Goal: Book appointment/travel/reservation

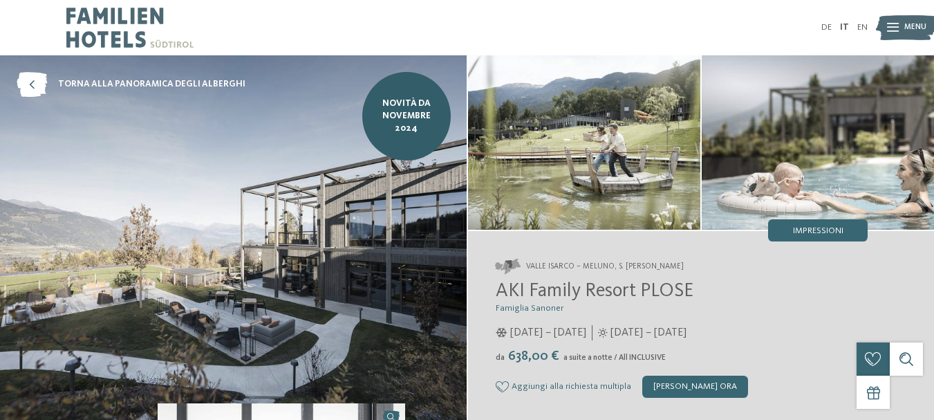
click at [891, 28] on icon at bounding box center [893, 27] width 12 height 9
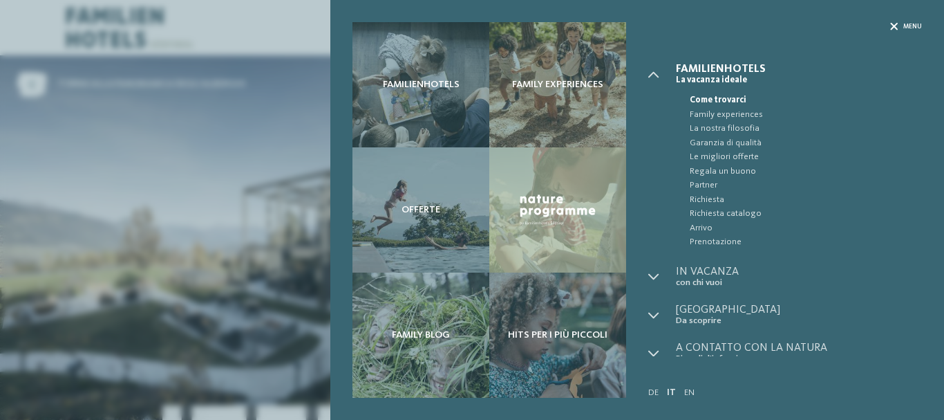
click at [908, 28] on span "Menu" at bounding box center [912, 26] width 19 height 9
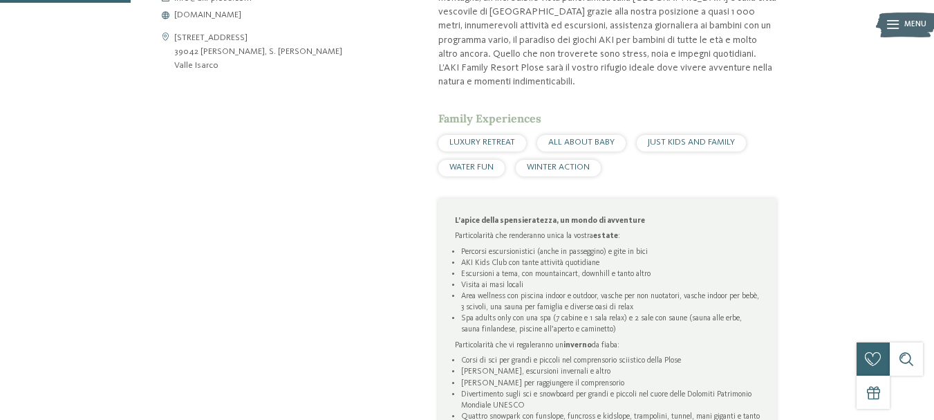
scroll to position [691, 0]
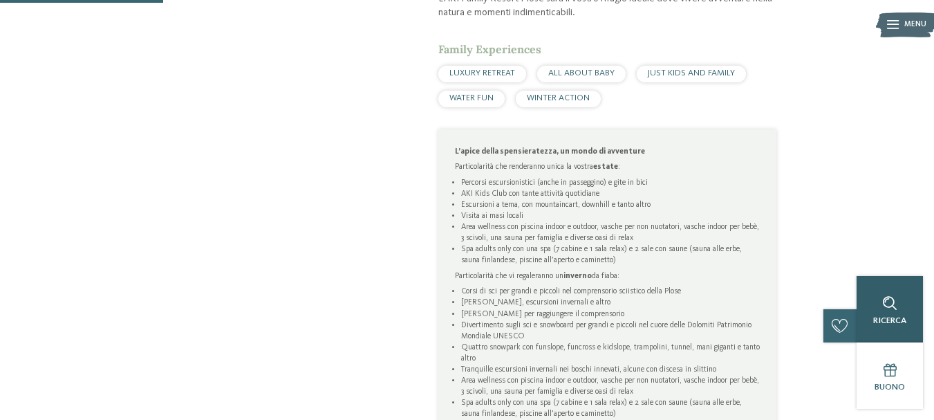
click at [903, 328] on div "Ricerca" at bounding box center [889, 309] width 66 height 66
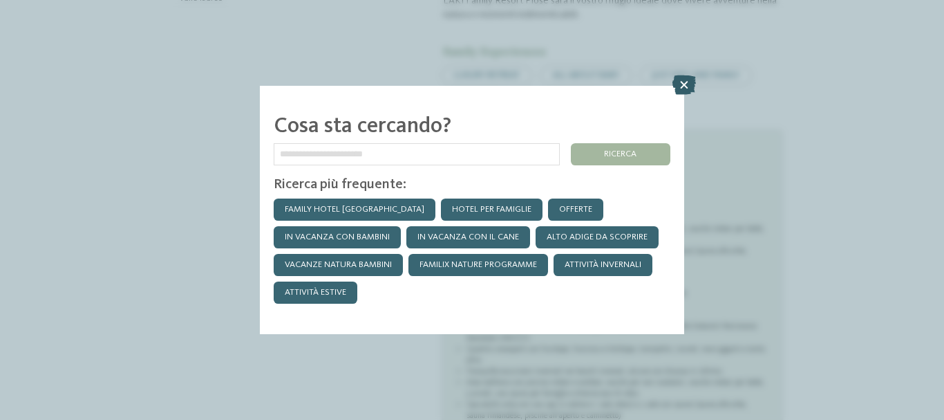
click at [679, 79] on icon at bounding box center [683, 84] width 23 height 19
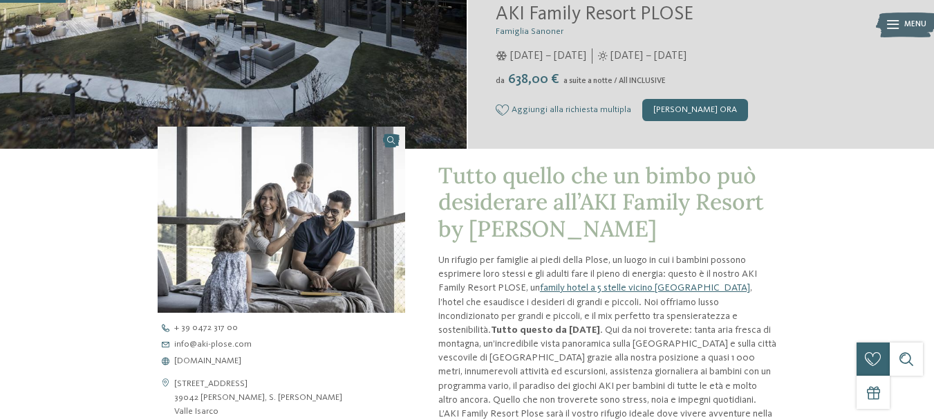
scroll to position [0, 0]
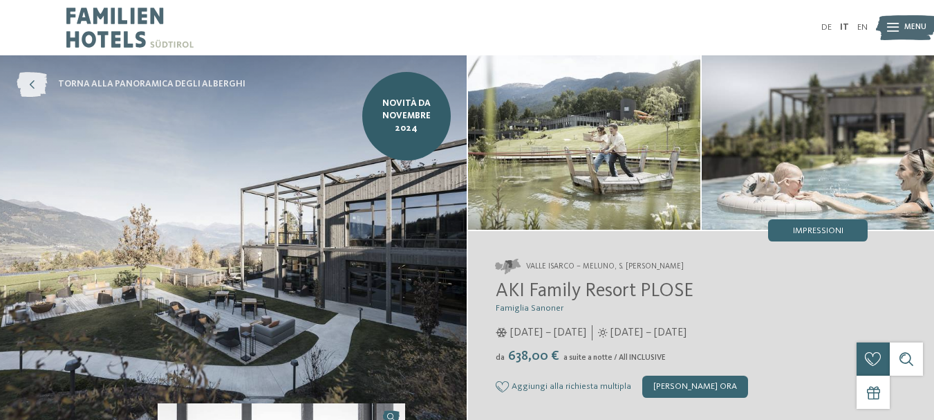
click at [21, 78] on icon at bounding box center [32, 84] width 30 height 25
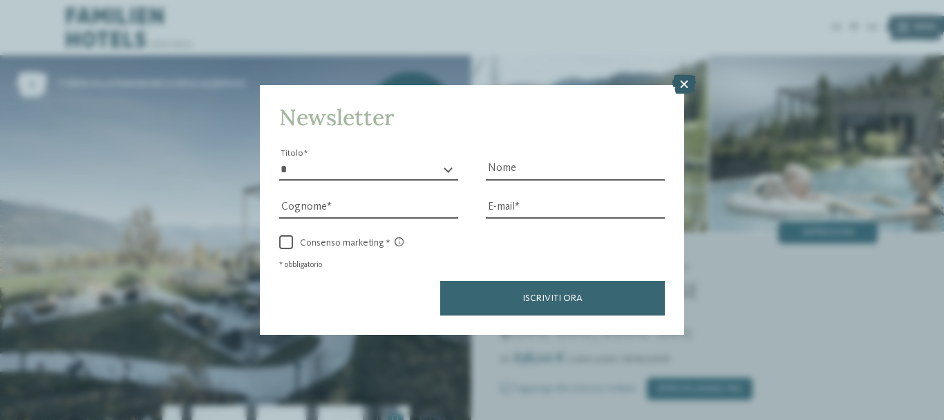
click at [690, 82] on icon at bounding box center [683, 84] width 23 height 19
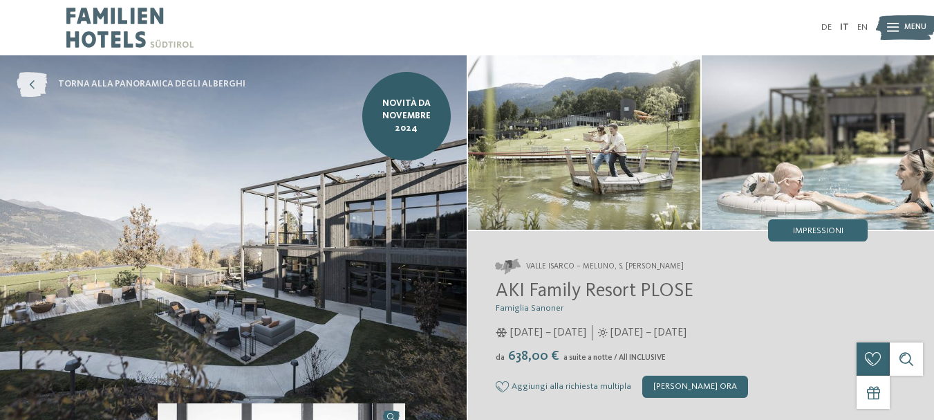
click at [183, 81] on span "torna alla panoramica degli alberghi" at bounding box center [151, 84] width 187 height 12
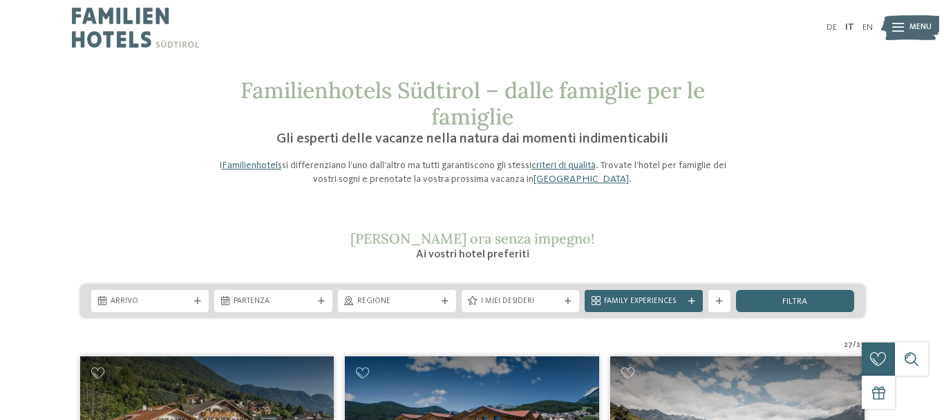
scroll to position [207, 0]
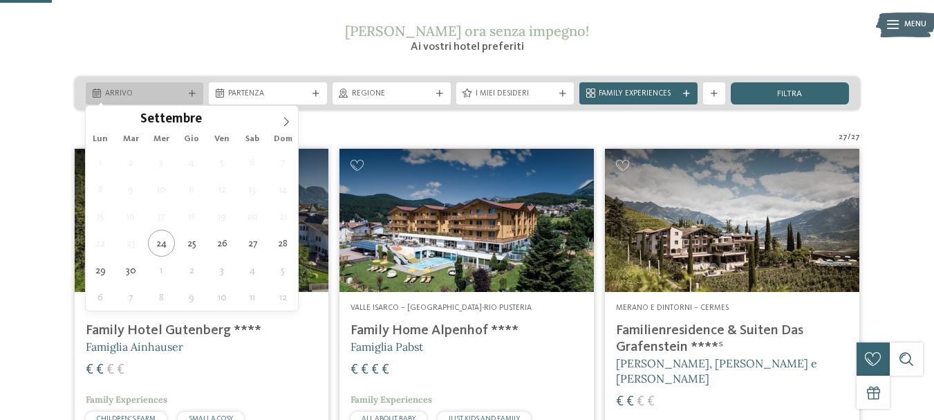
click at [145, 86] on div "Arrivo" at bounding box center [145, 93] width 118 height 22
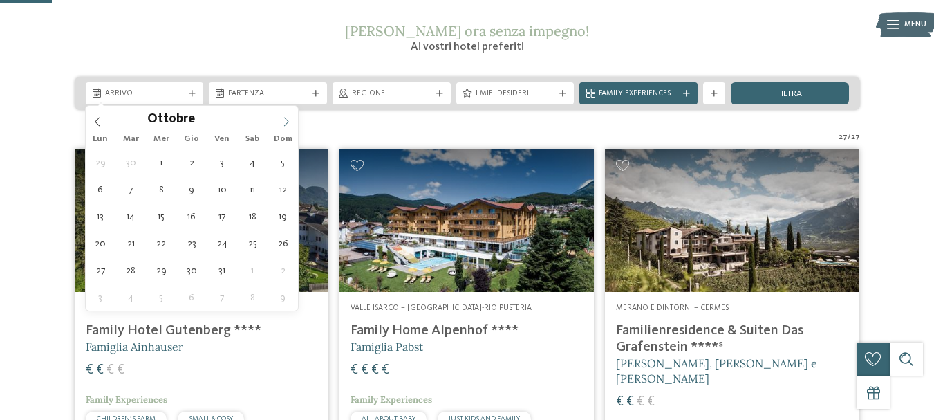
click at [279, 116] on span at bounding box center [285, 117] width 23 height 23
type div "29.10.2025"
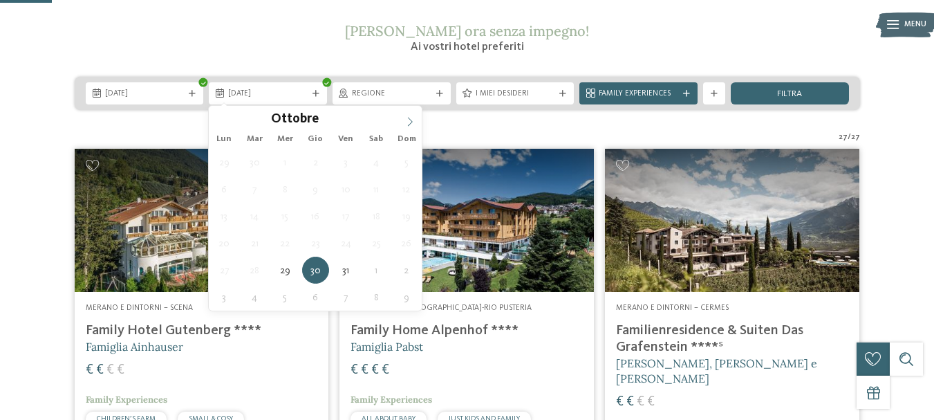
click at [410, 120] on icon at bounding box center [410, 122] width 10 height 10
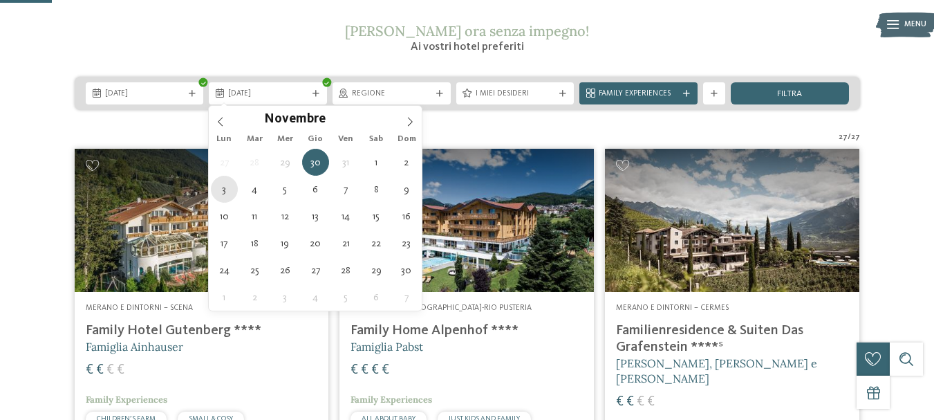
type div "03.11.2025"
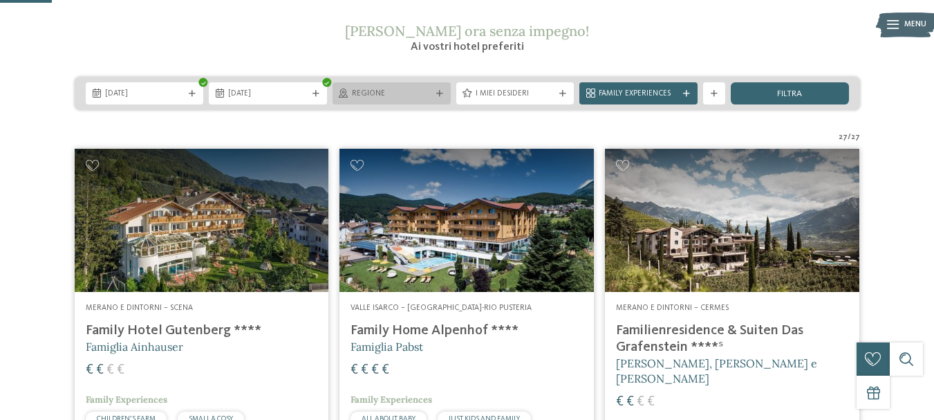
click at [366, 91] on span "Regione" at bounding box center [391, 93] width 79 height 11
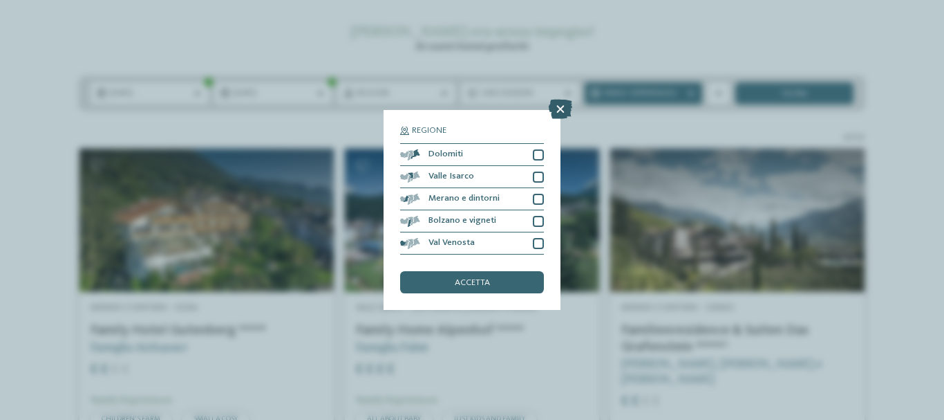
click at [559, 110] on icon at bounding box center [560, 109] width 23 height 19
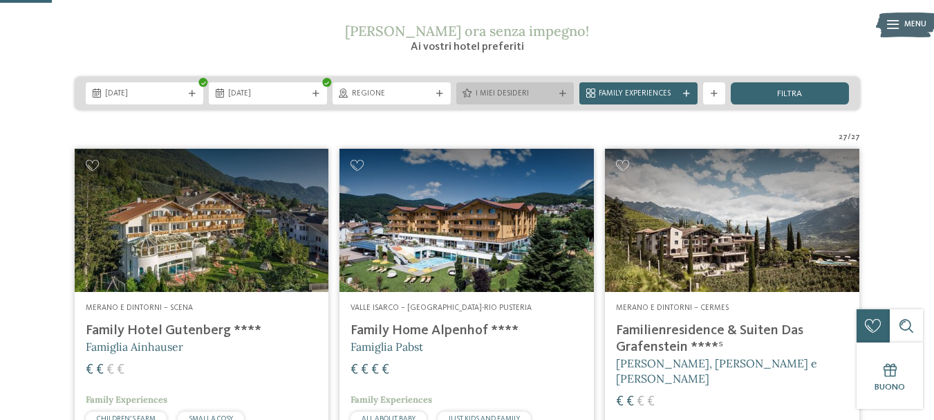
click at [470, 89] on icon at bounding box center [466, 93] width 9 height 9
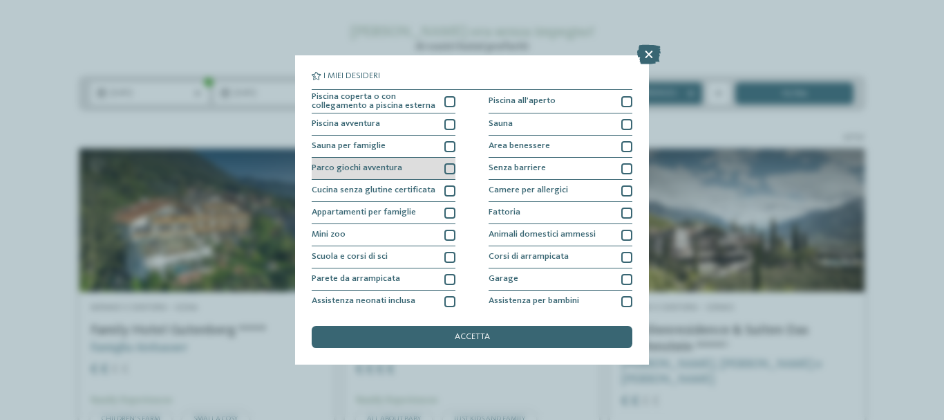
click at [444, 166] on div at bounding box center [449, 168] width 11 height 11
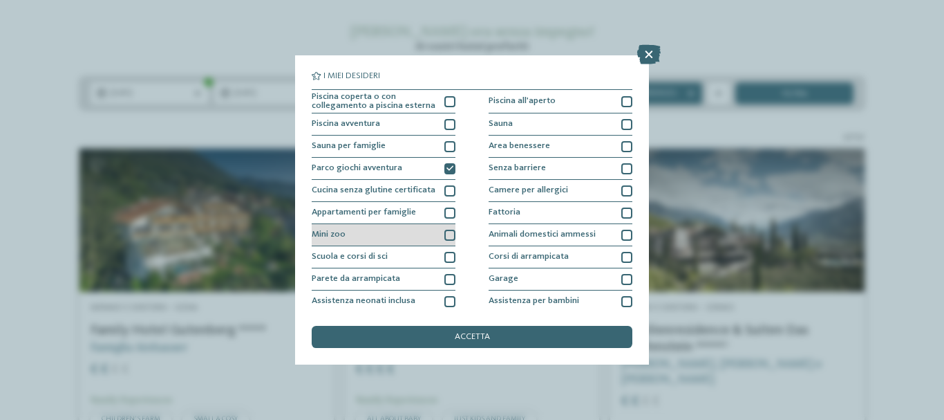
click at [449, 238] on div at bounding box center [449, 234] width 11 height 11
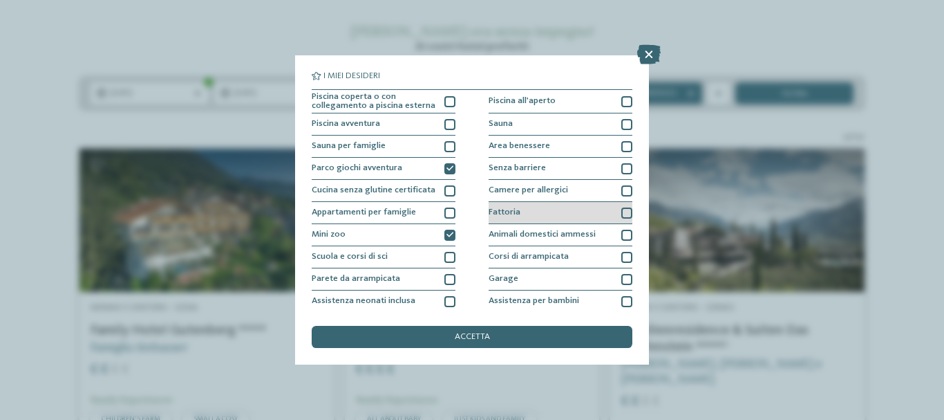
click at [556, 214] on div "Fattoria" at bounding box center [561, 213] width 144 height 22
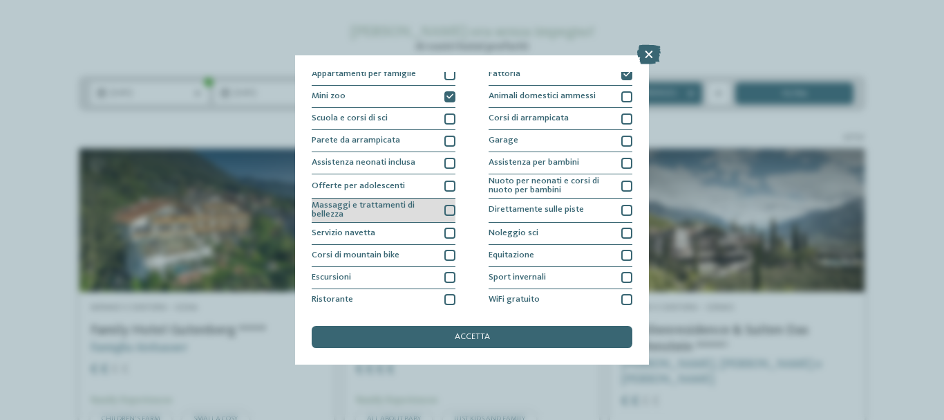
scroll to position [162, 0]
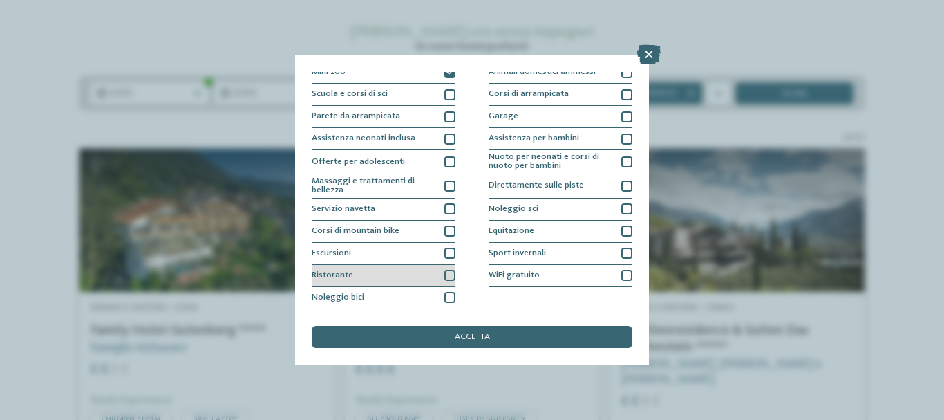
click at [440, 275] on div "Ristorante" at bounding box center [384, 276] width 144 height 22
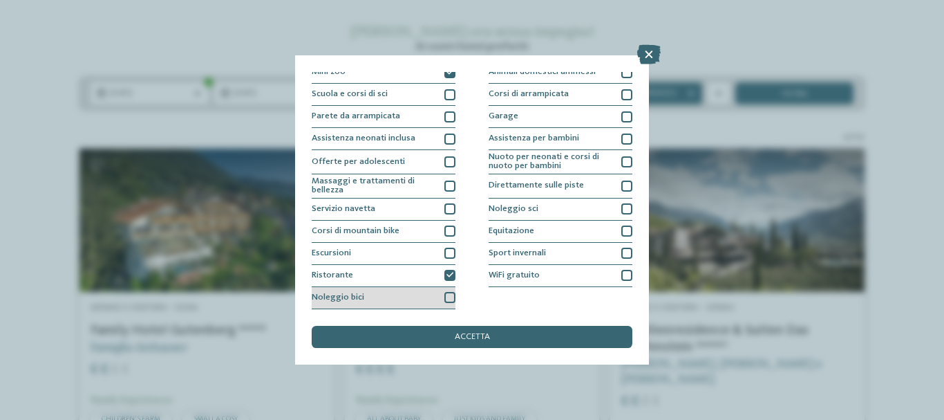
click at [449, 293] on div at bounding box center [449, 297] width 11 height 11
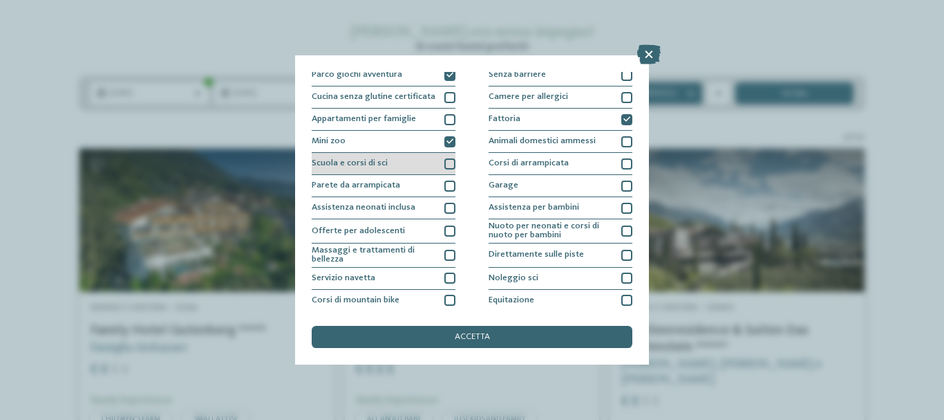
scroll to position [24, 0]
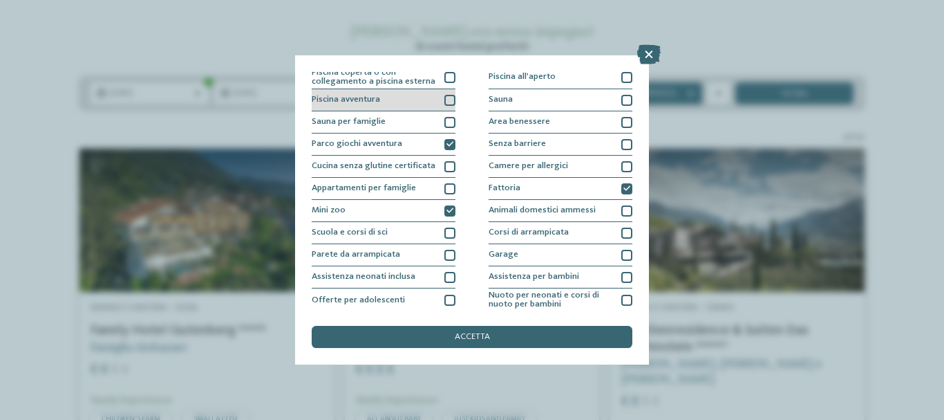
click at [413, 104] on div "Piscina avventura" at bounding box center [384, 100] width 144 height 22
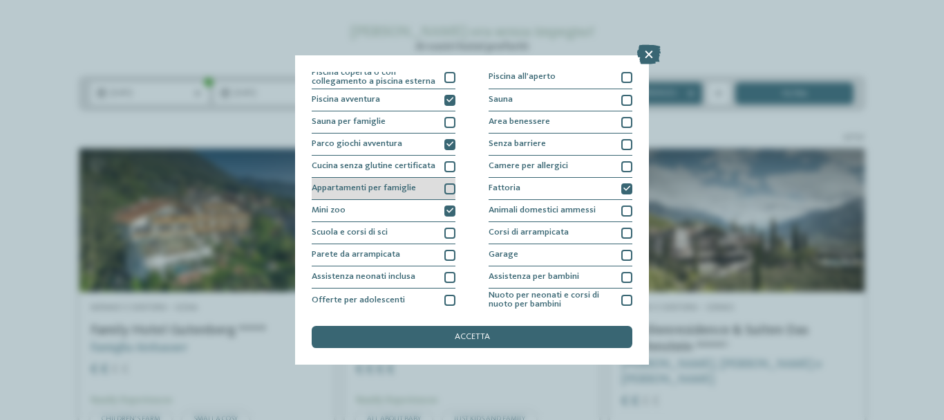
click at [425, 194] on div "Appartamenti per famiglie" at bounding box center [384, 189] width 144 height 22
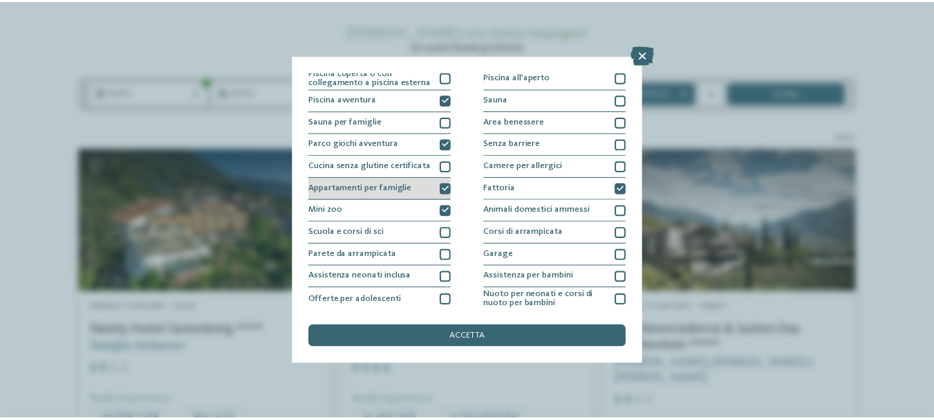
scroll to position [0, 0]
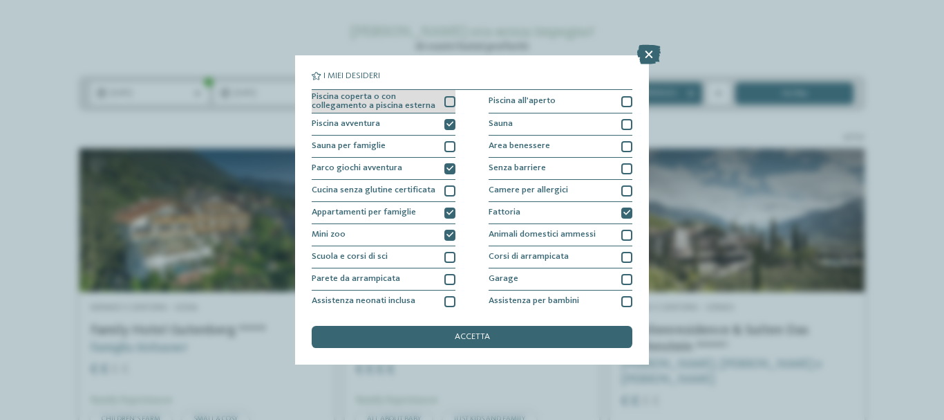
click at [433, 103] on div "Piscina coperta o con collegamento a piscina esterna" at bounding box center [384, 102] width 144 height 24
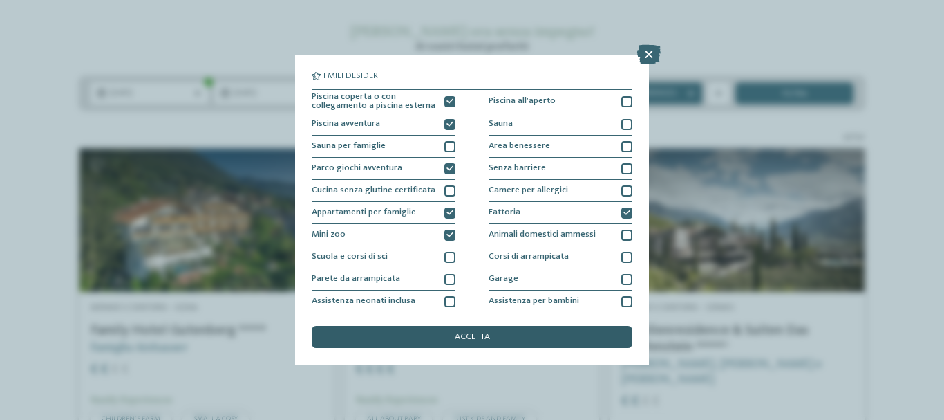
click at [496, 337] on div "accetta" at bounding box center [472, 337] width 321 height 22
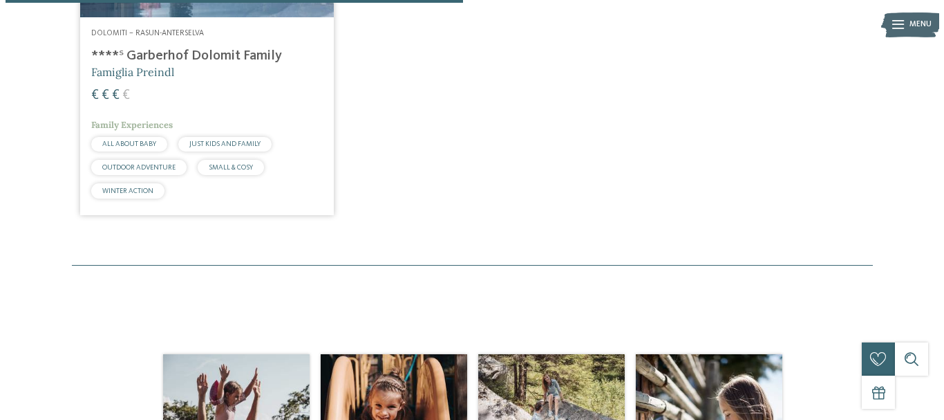
scroll to position [438, 0]
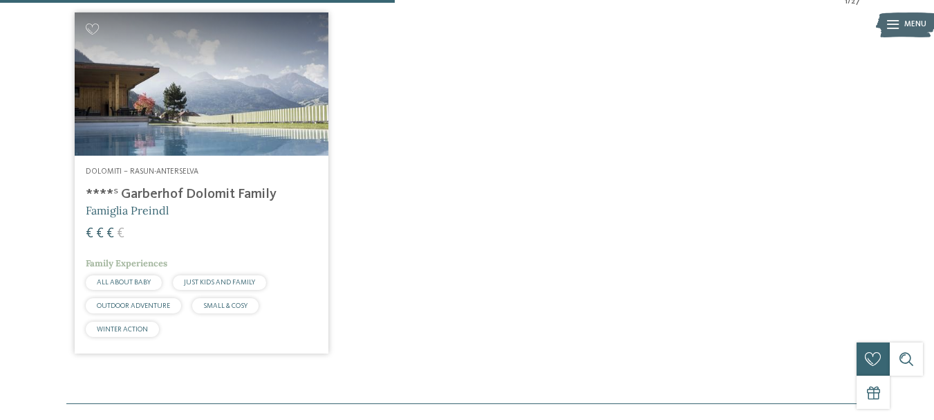
click at [217, 209] on h5 "Famiglia Preindl" at bounding box center [202, 209] width 232 height 15
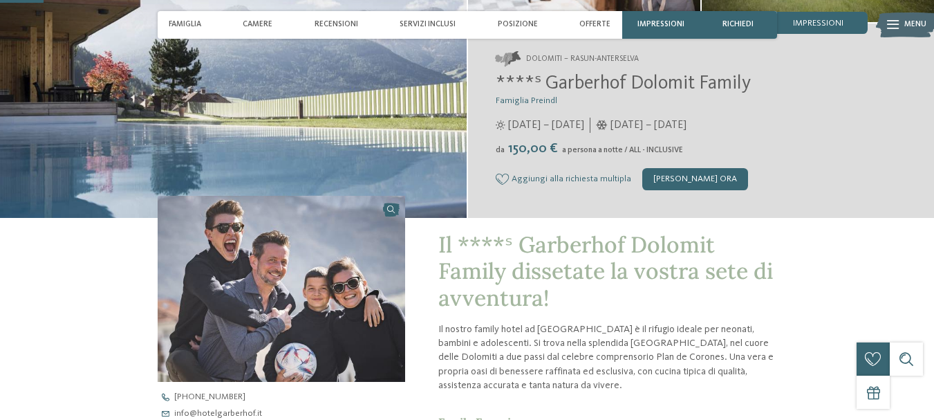
scroll to position [276, 0]
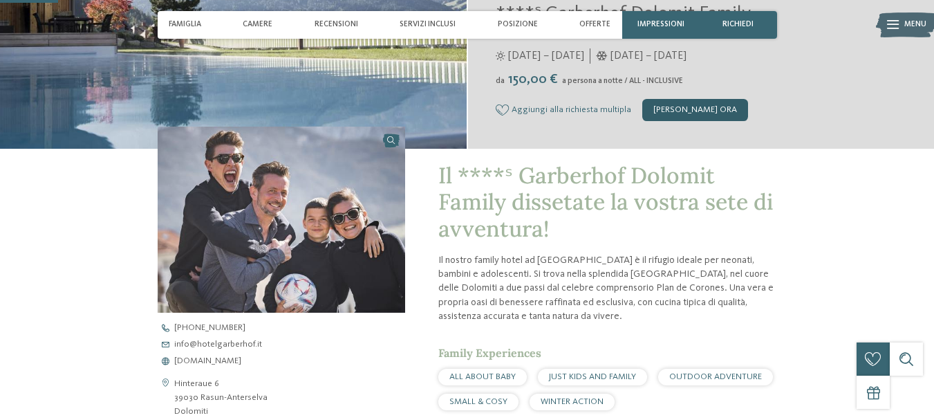
click at [680, 114] on div "[PERSON_NAME] ora" at bounding box center [695, 110] width 106 height 22
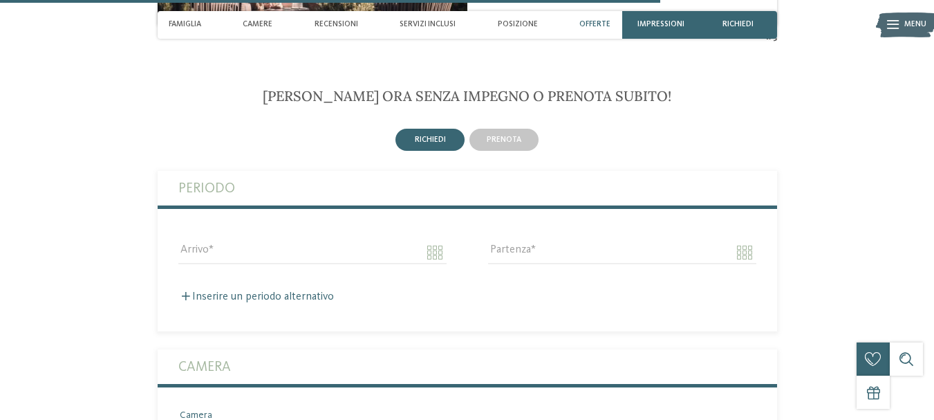
scroll to position [3149, 0]
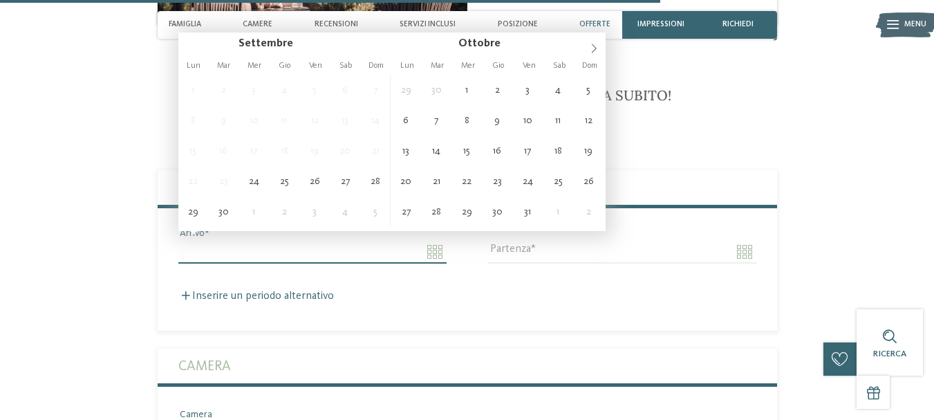
click at [435, 242] on input "Arrivo" at bounding box center [312, 251] width 268 height 23
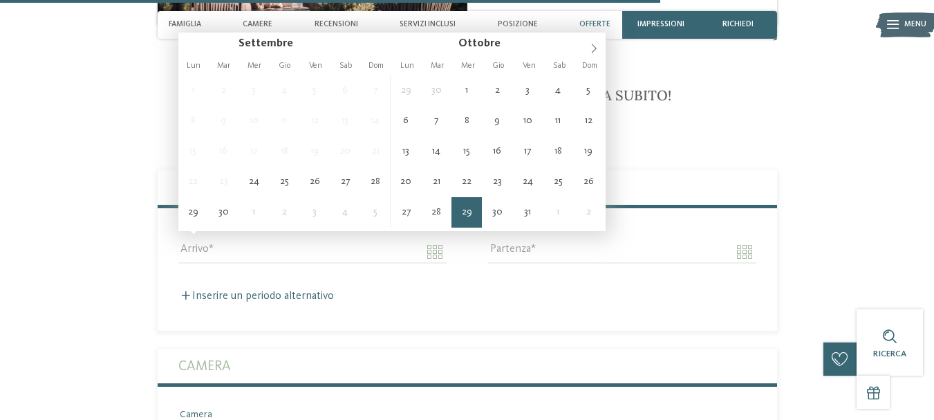
type input "**********"
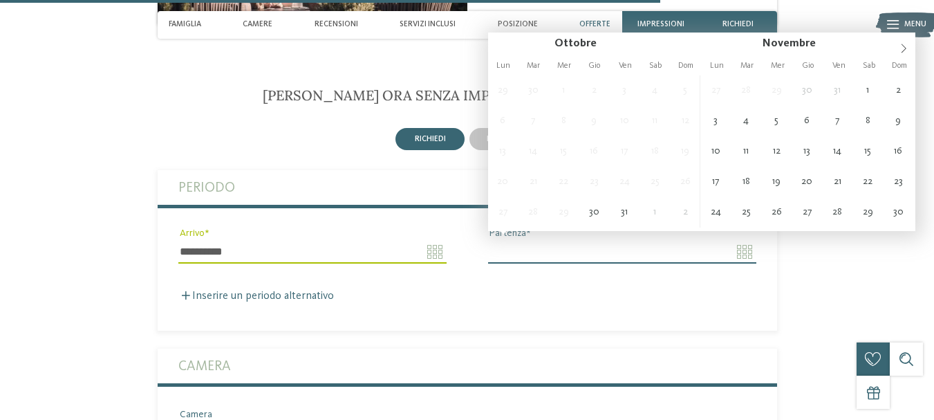
click at [560, 240] on input "Partenza" at bounding box center [622, 251] width 268 height 23
type input "**********"
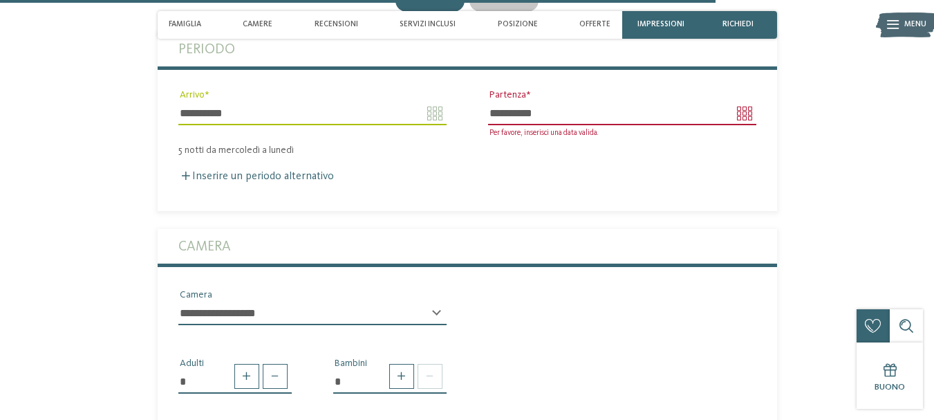
scroll to position [3425, 0]
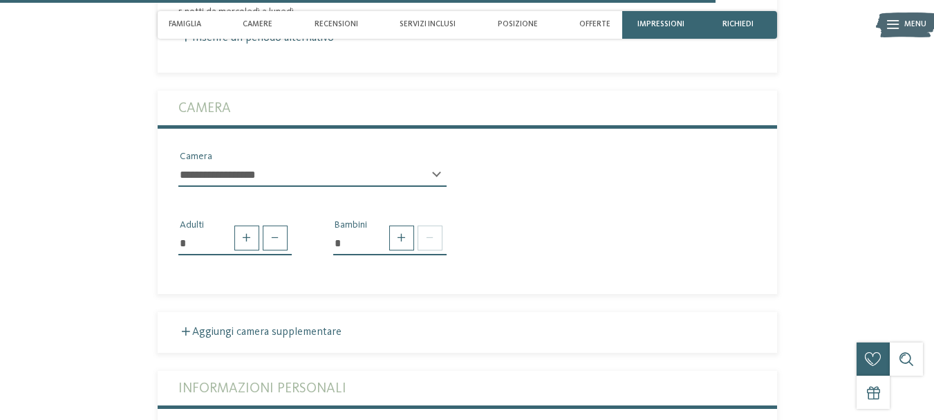
click at [338, 97] on label "Camera" at bounding box center [467, 108] width 578 height 35
click at [323, 149] on div "**********" at bounding box center [313, 173] width 310 height 48
click at [314, 164] on select "**********" at bounding box center [312, 174] width 268 height 23
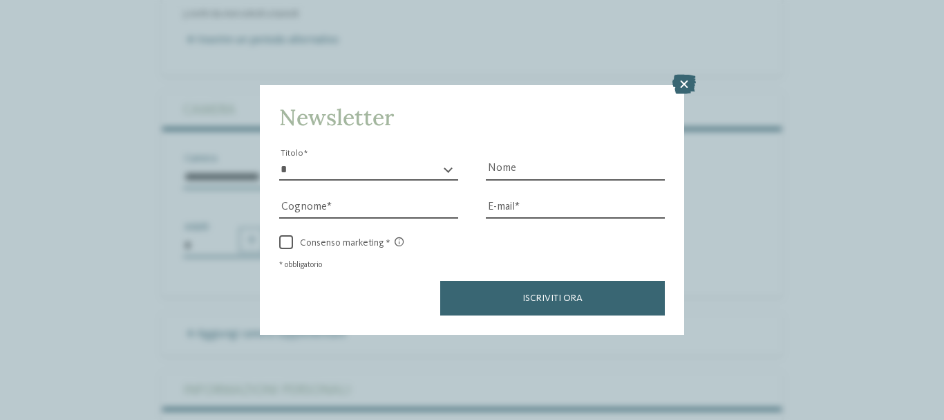
click at [680, 84] on icon at bounding box center [683, 84] width 23 height 19
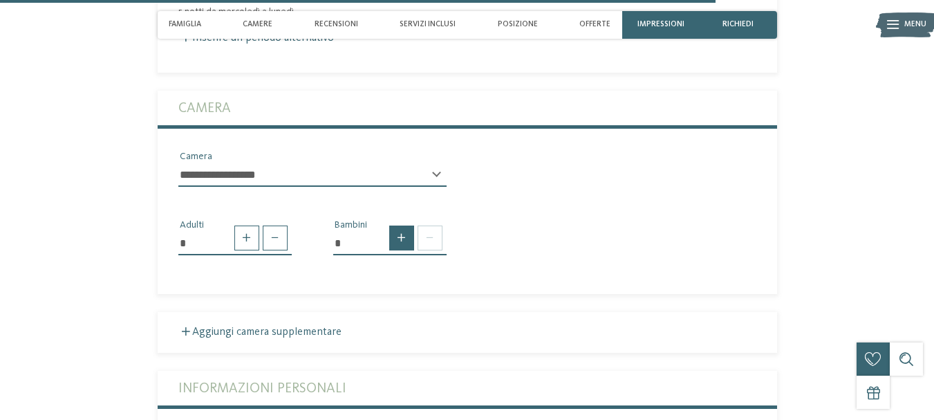
click at [402, 229] on span at bounding box center [401, 237] width 25 height 25
type input "*"
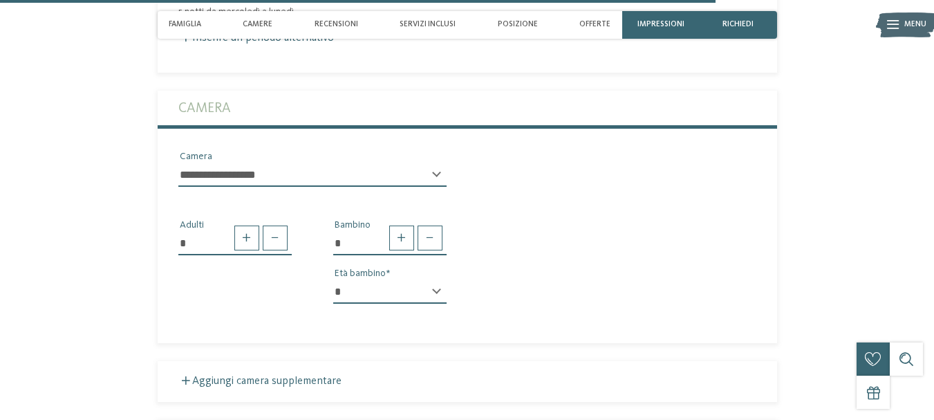
click at [405, 280] on select "* * * * * * * * * * * ** ** ** ** ** ** ** **" at bounding box center [389, 291] width 113 height 23
select select "*"
click at [333, 280] on select "* * * * * * * * * * * ** ** ** ** ** ** ** **" at bounding box center [389, 291] width 113 height 23
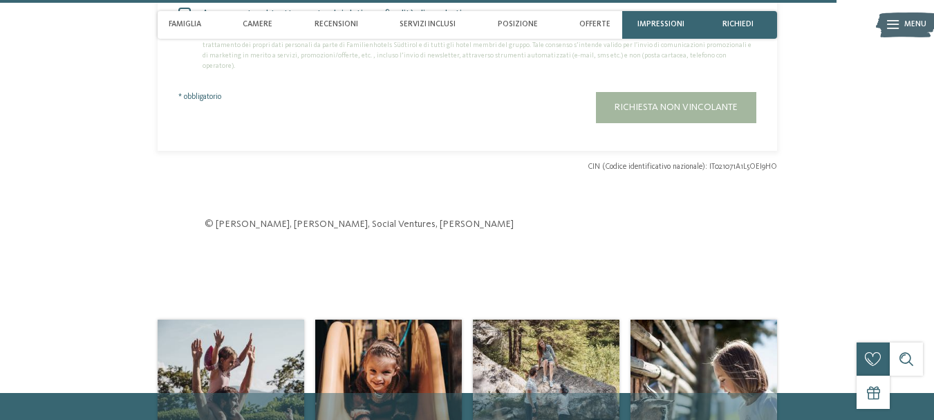
scroll to position [3771, 0]
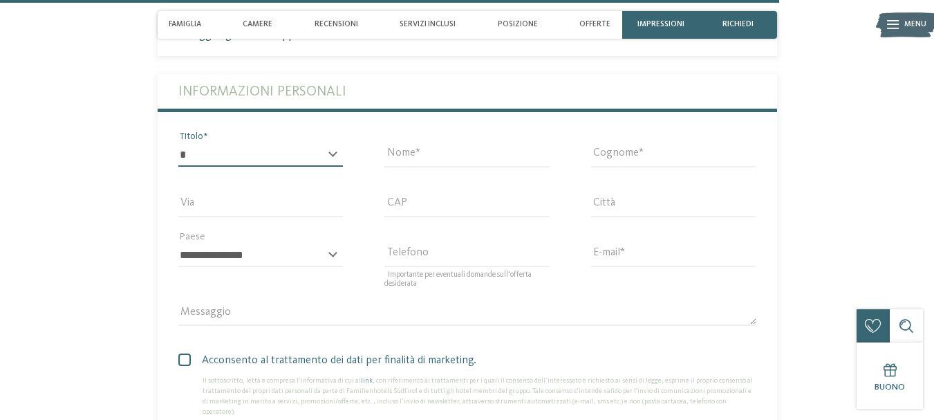
click at [222, 143] on select "* ****** ******* ******** ******" at bounding box center [260, 154] width 165 height 23
select select "*"
click at [178, 143] on select "* ****** ******* ******** ******" at bounding box center [260, 154] width 165 height 23
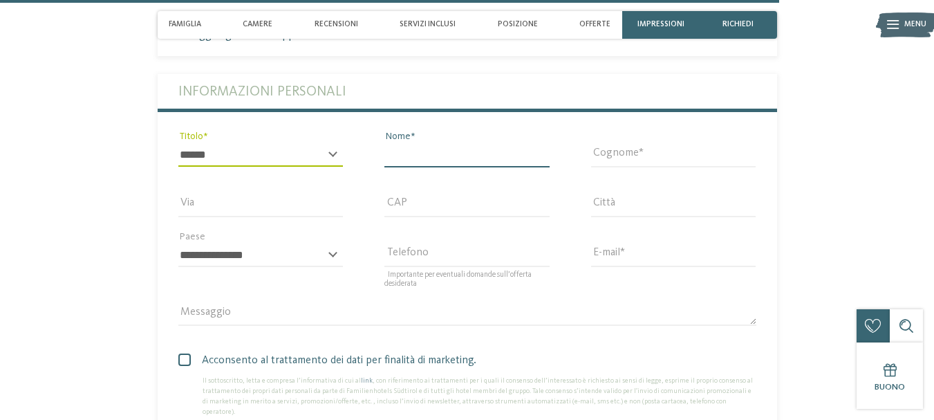
click at [428, 144] on input "Nome" at bounding box center [466, 154] width 165 height 23
type input "********"
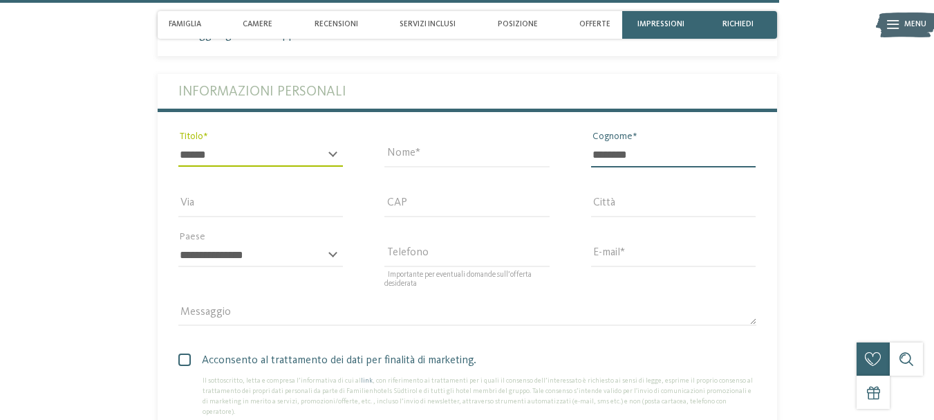
type input "**********"
type input "*****"
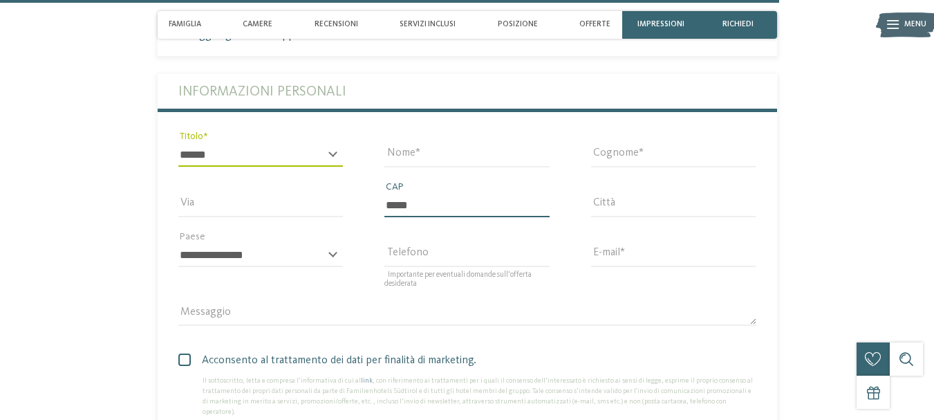
type input "*******"
select select "**"
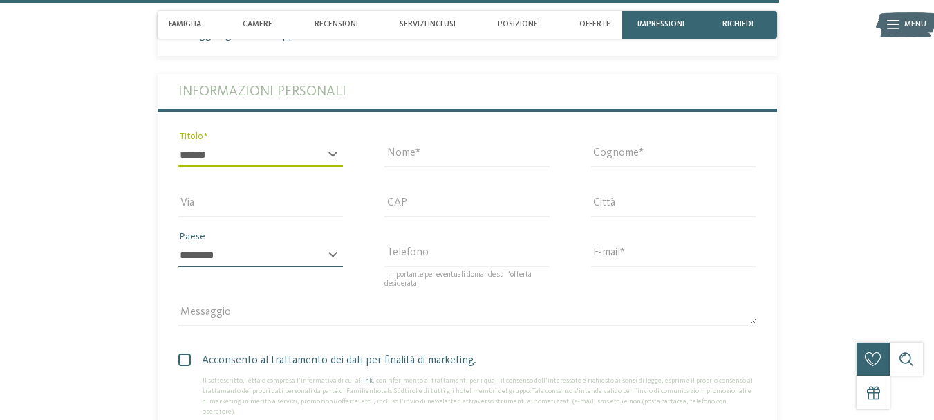
type input "**********"
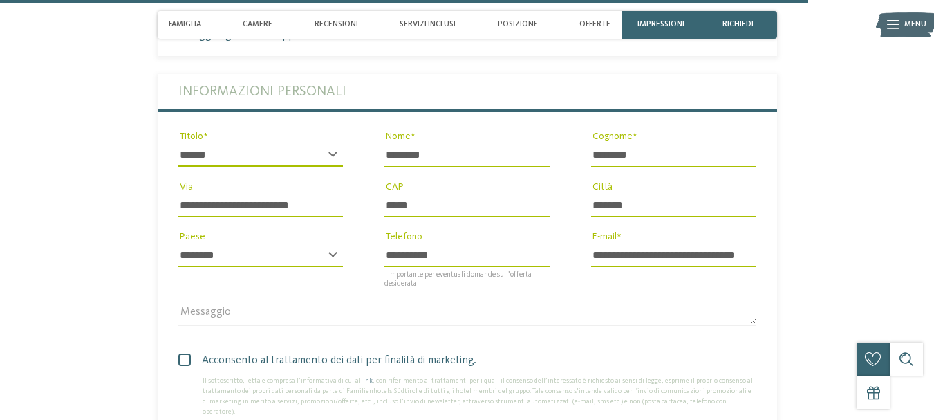
scroll to position [3978, 0]
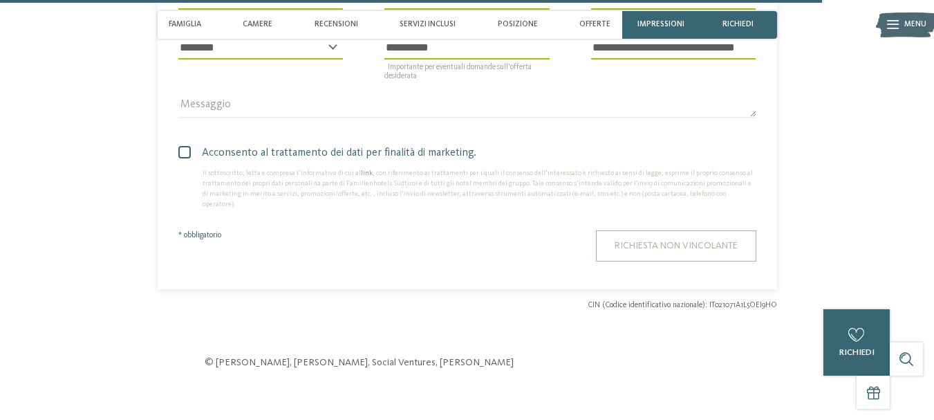
click at [638, 230] on button "Richiesta non vincolante" at bounding box center [676, 245] width 160 height 31
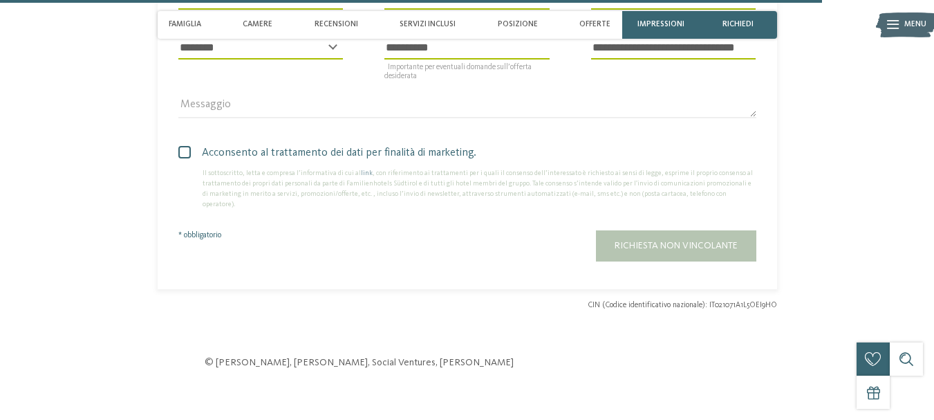
scroll to position [3976, 0]
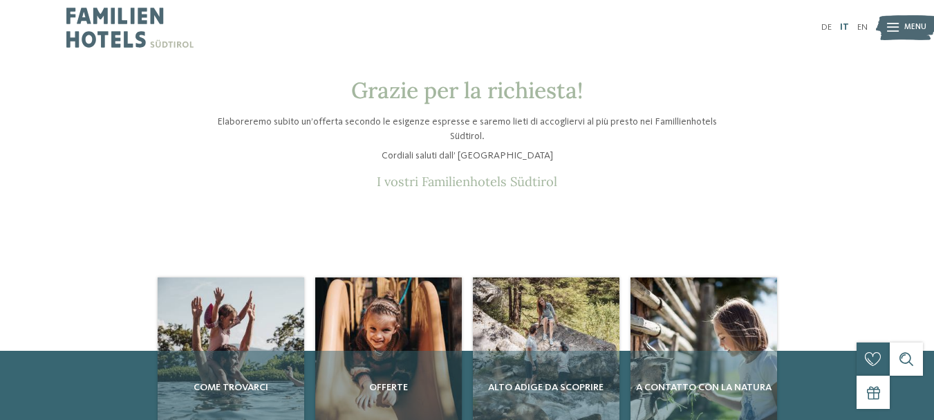
click at [845, 31] on link "IT" at bounding box center [844, 27] width 9 height 9
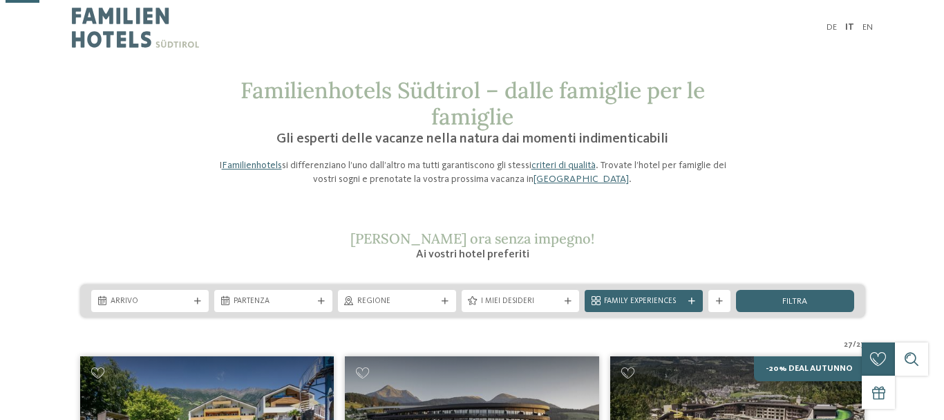
scroll to position [138, 0]
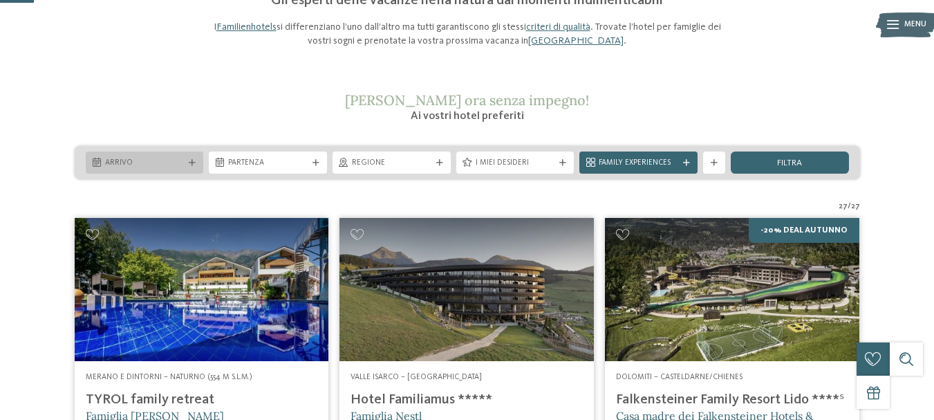
click at [180, 167] on span "Arrivo" at bounding box center [144, 163] width 79 height 11
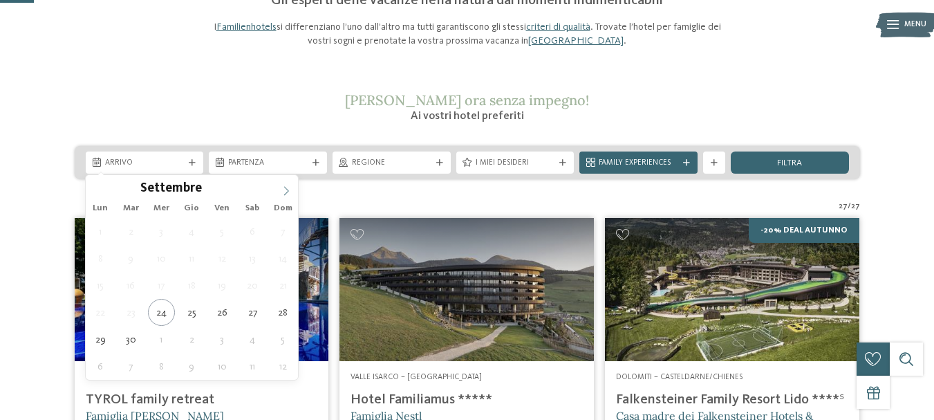
click at [279, 191] on span at bounding box center [285, 186] width 23 height 23
type div "29.10.2025"
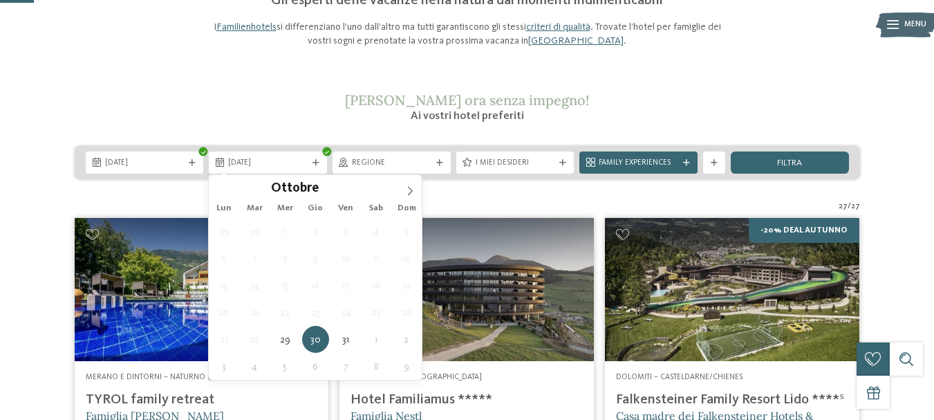
drag, startPoint x: 165, startPoint y: 339, endPoint x: 213, endPoint y: 299, distance: 61.9
click at [402, 189] on span at bounding box center [409, 186] width 23 height 23
type div "03.11.2025"
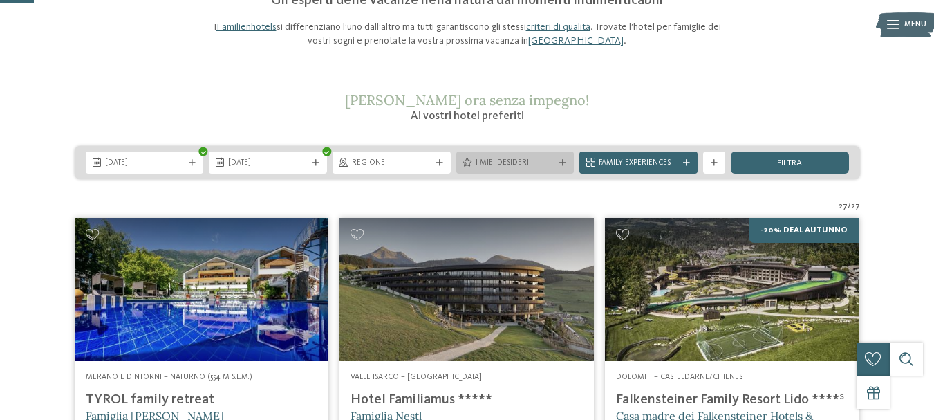
click at [546, 164] on span "I miei desideri" at bounding box center [514, 163] width 79 height 11
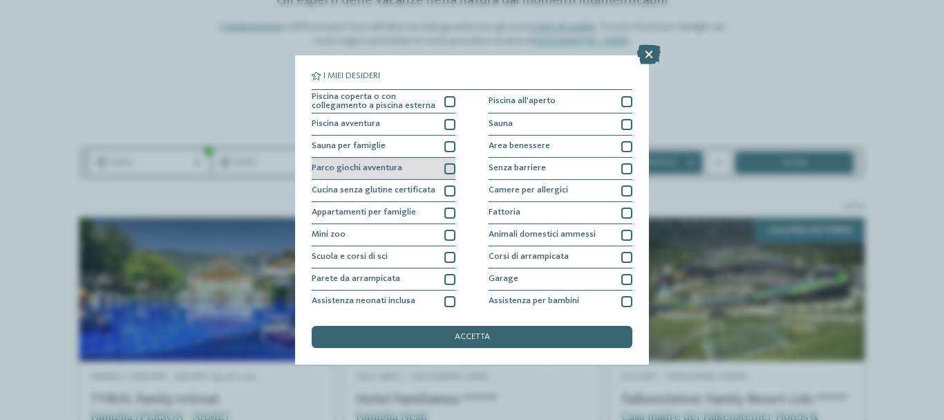
click at [373, 166] on span "Parco giochi avventura" at bounding box center [357, 168] width 91 height 9
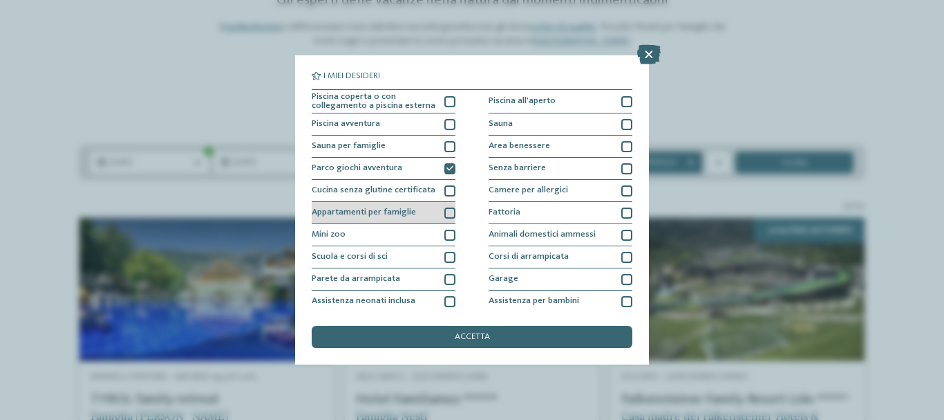
click at [352, 210] on span "Appartamenti per famiglie" at bounding box center [364, 212] width 104 height 9
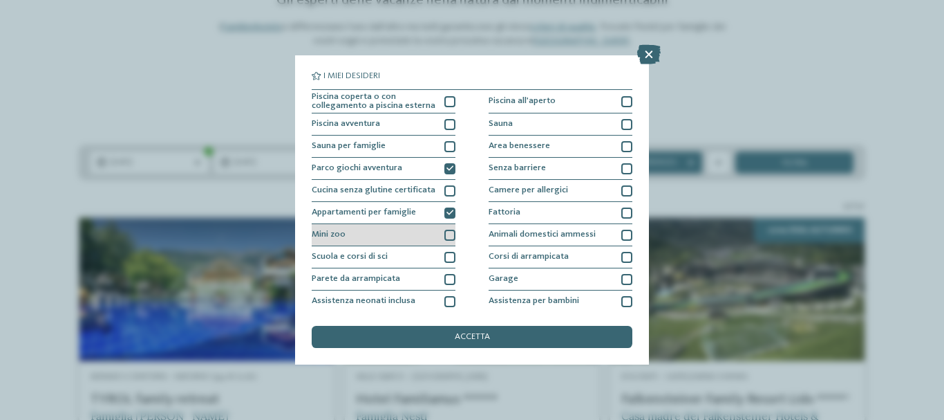
click at [335, 234] on span "Mini zoo" at bounding box center [329, 234] width 34 height 9
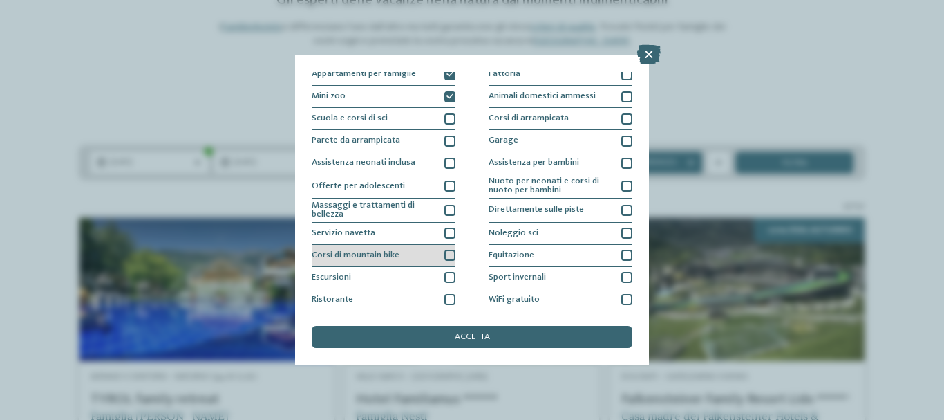
scroll to position [162, 0]
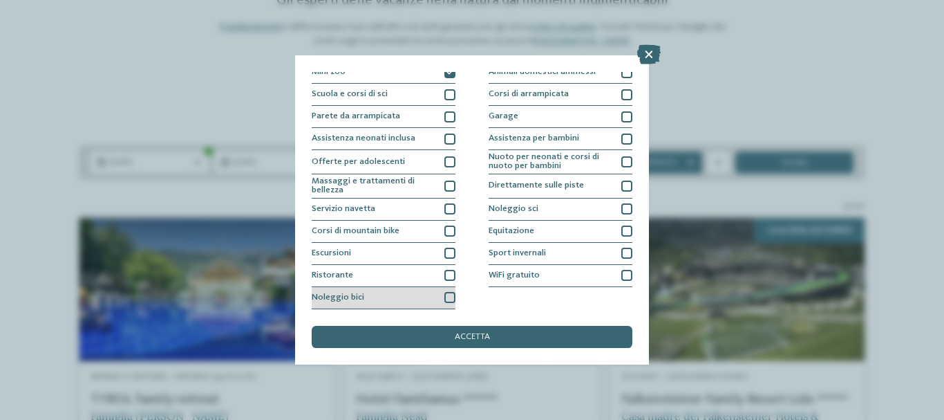
click at [379, 292] on div "Noleggio bici" at bounding box center [384, 298] width 144 height 22
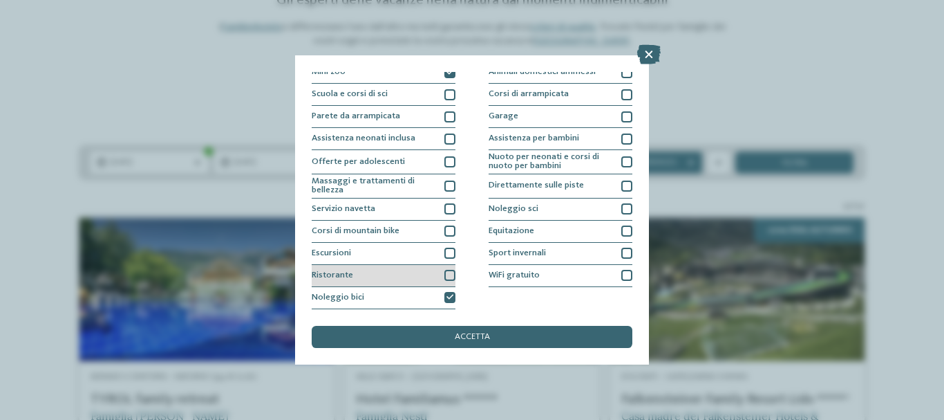
click at [383, 273] on div "Ristorante" at bounding box center [384, 276] width 144 height 22
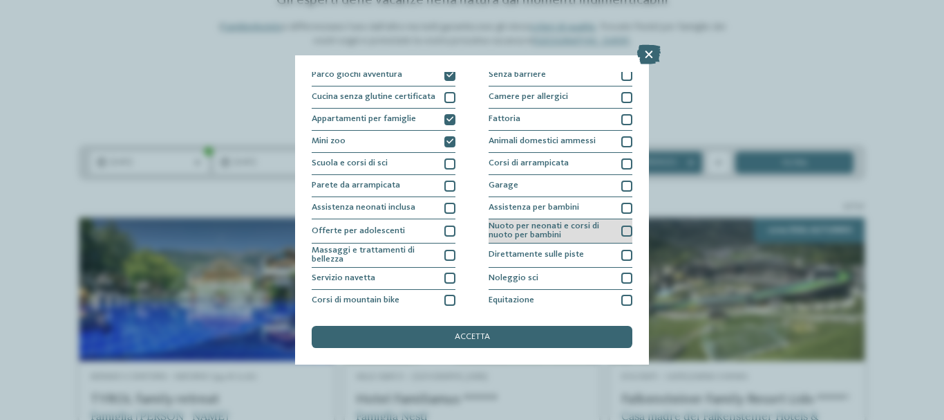
scroll to position [24, 0]
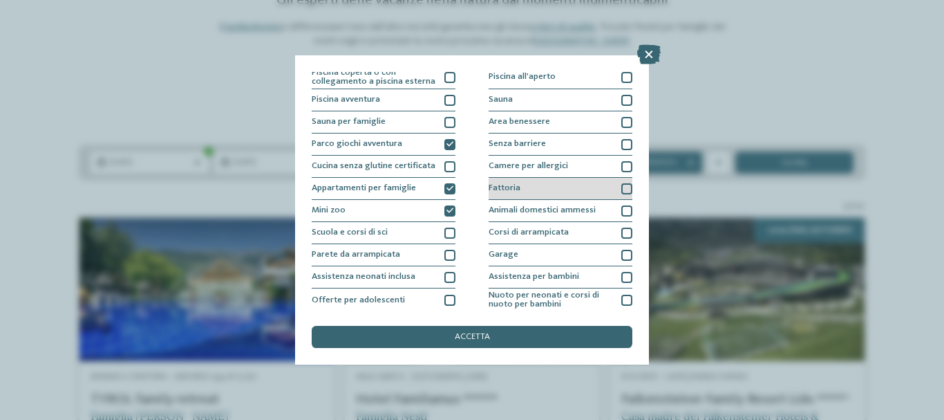
click at [520, 182] on div "Fattoria" at bounding box center [561, 189] width 144 height 22
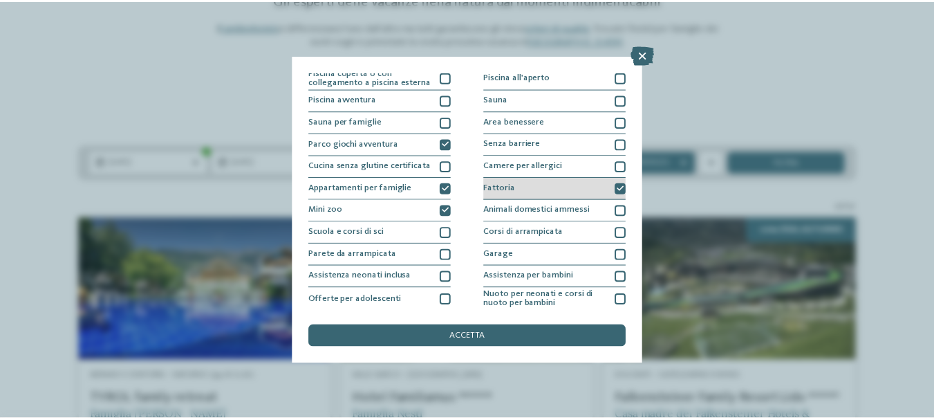
scroll to position [0, 0]
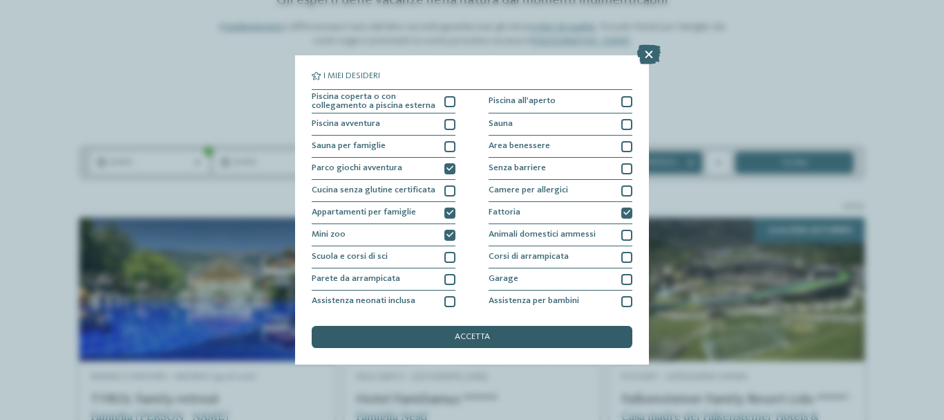
click at [478, 331] on div "accetta" at bounding box center [472, 337] width 321 height 22
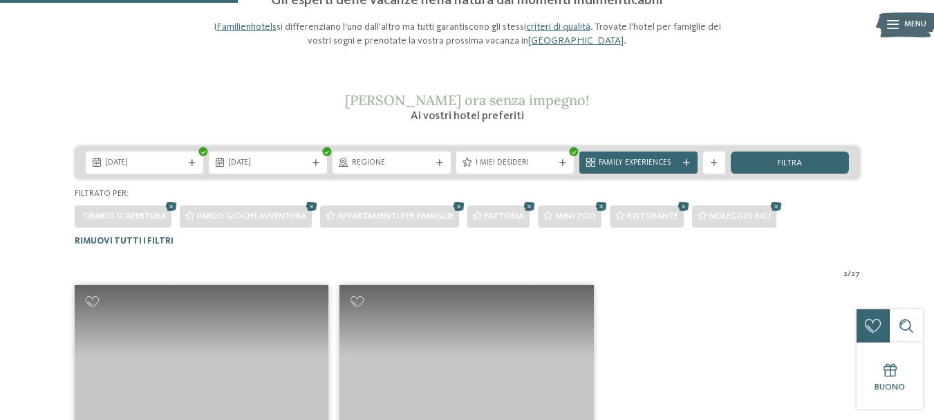
scroll to position [341, 0]
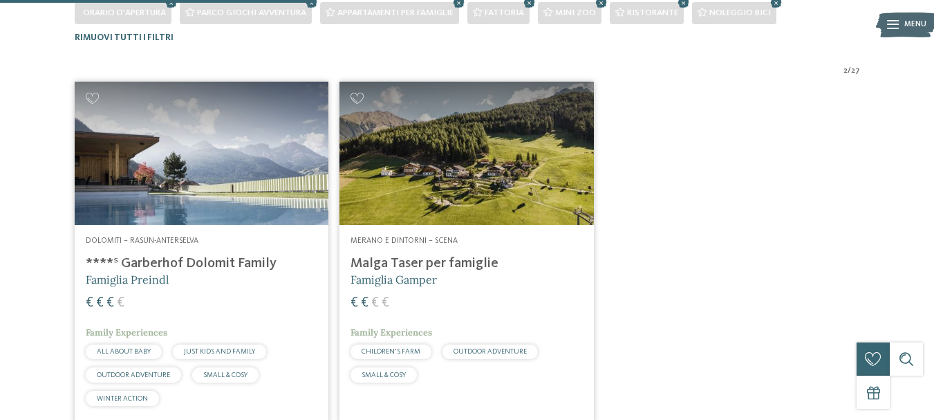
click at [398, 256] on h4 "Malga Taser per famiglie" at bounding box center [466, 263] width 232 height 17
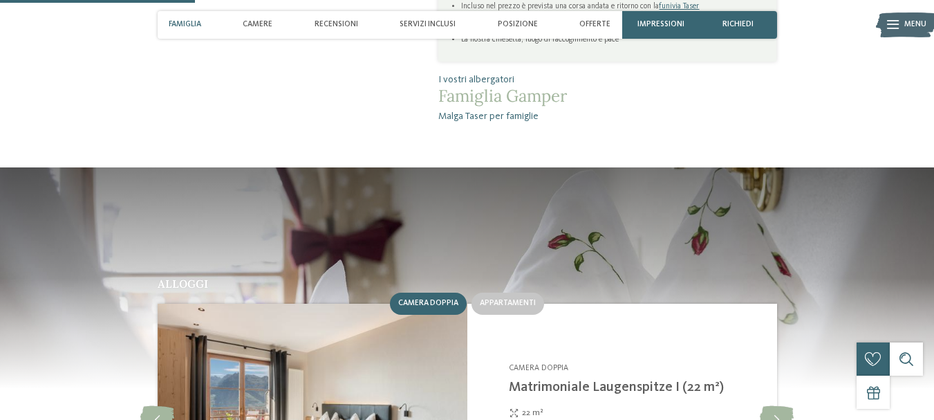
scroll to position [1106, 0]
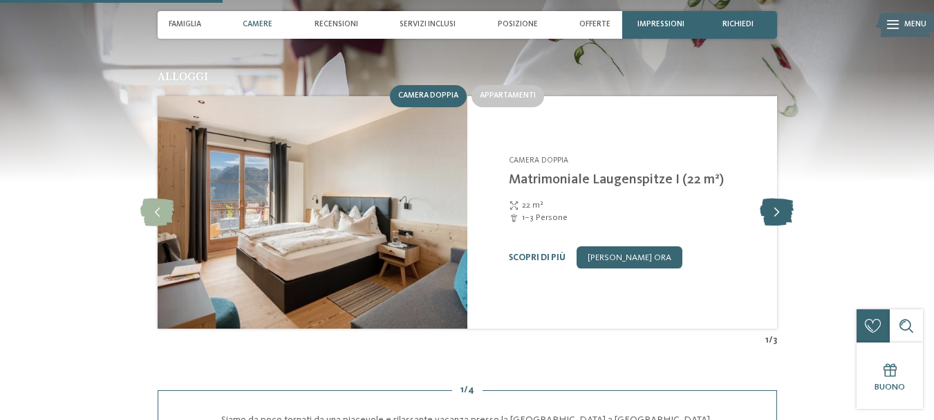
click at [775, 198] on icon at bounding box center [777, 212] width 34 height 28
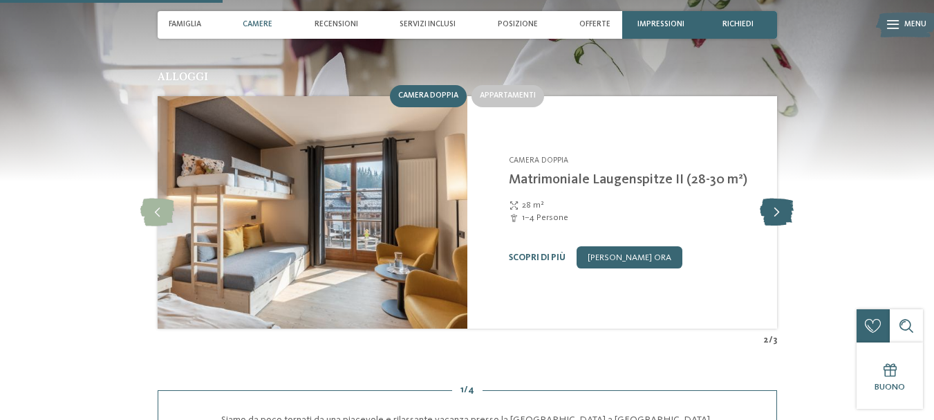
click at [775, 198] on icon at bounding box center [777, 212] width 34 height 28
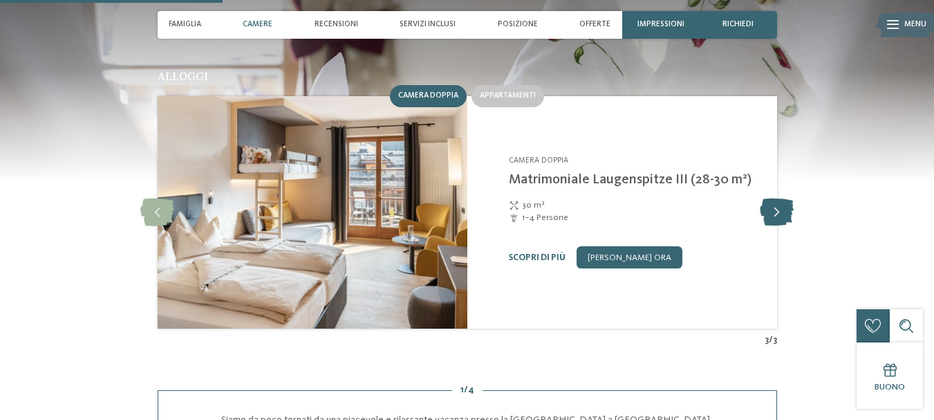
click at [775, 198] on icon at bounding box center [777, 212] width 34 height 28
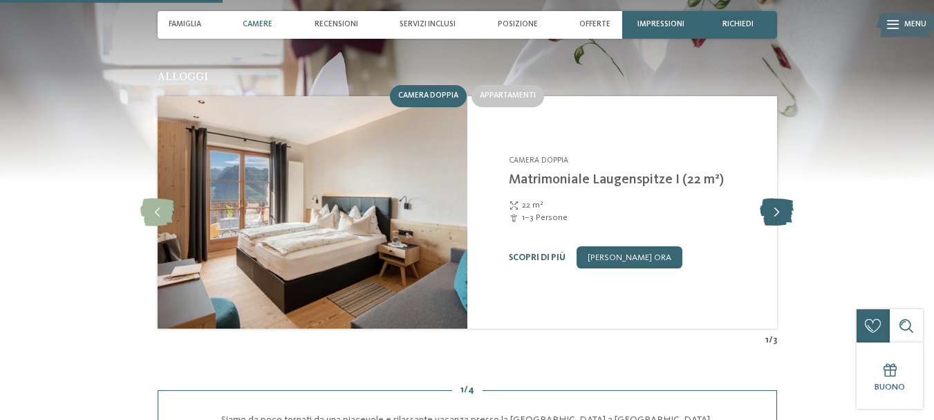
click at [775, 198] on icon at bounding box center [777, 212] width 34 height 28
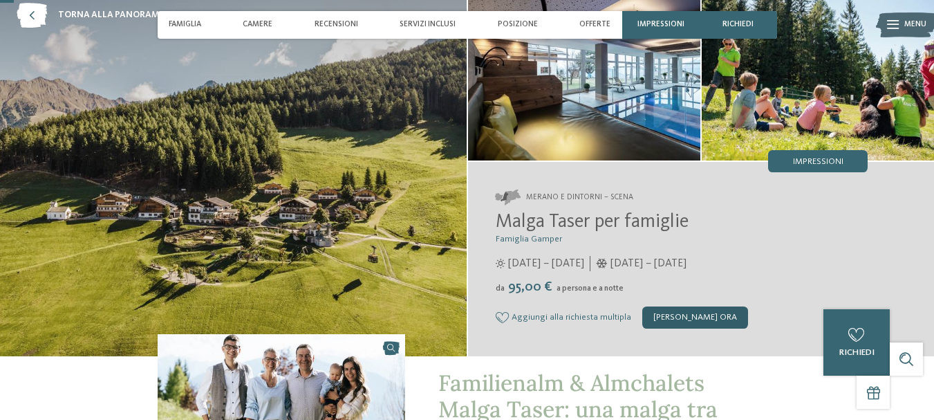
click at [688, 319] on div "[PERSON_NAME] ora" at bounding box center [695, 317] width 106 height 22
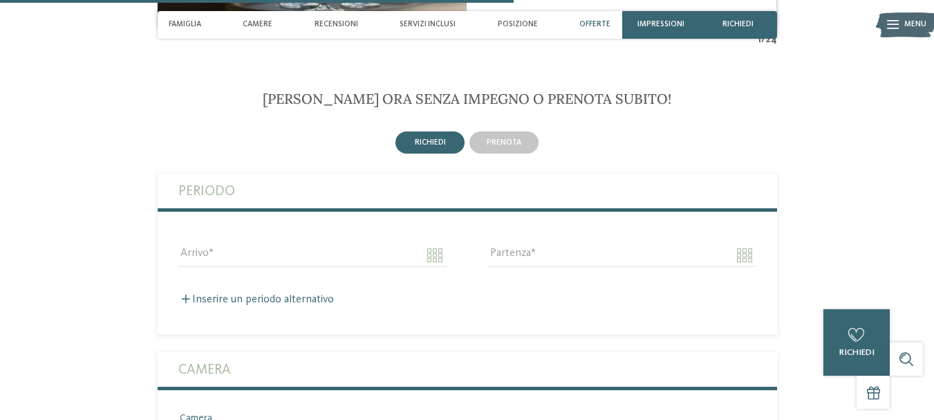
scroll to position [2555, 0]
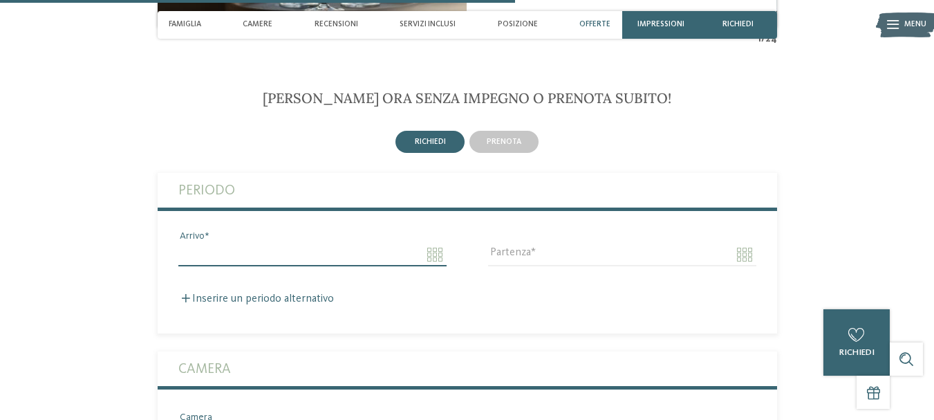
click at [339, 246] on input "Arrivo" at bounding box center [312, 254] width 268 height 23
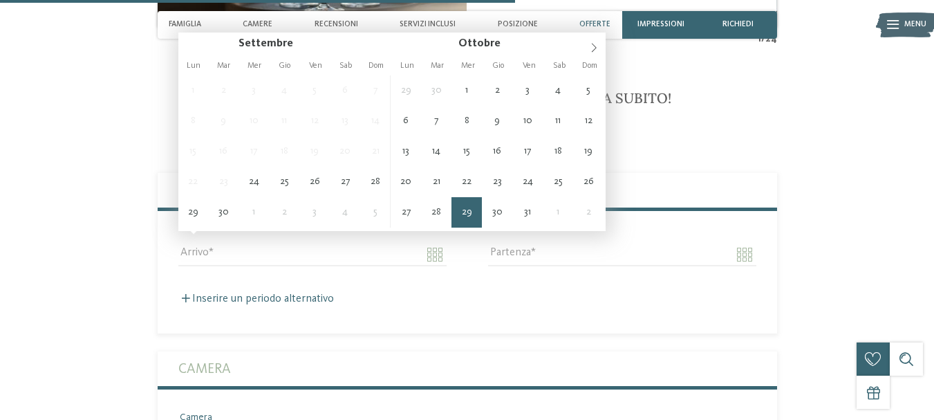
type input "**********"
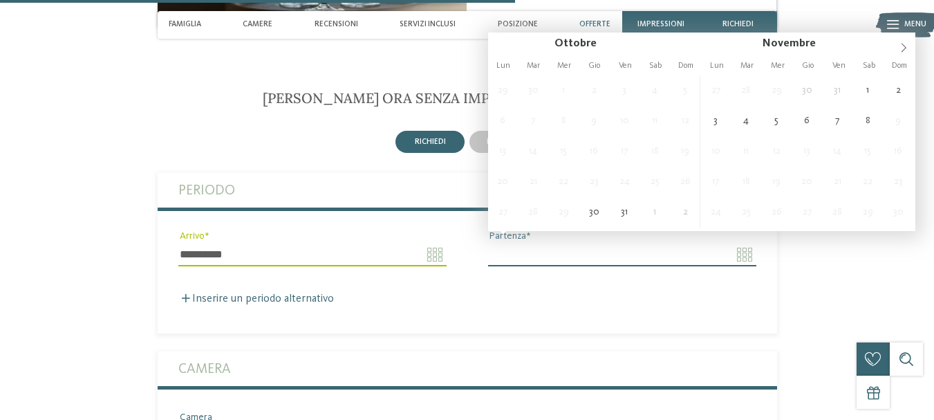
click at [563, 243] on input "Partenza" at bounding box center [622, 254] width 268 height 23
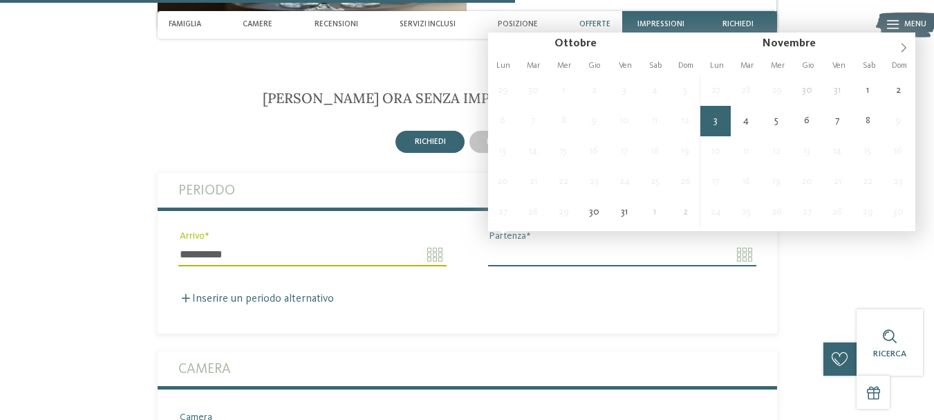
type input "**********"
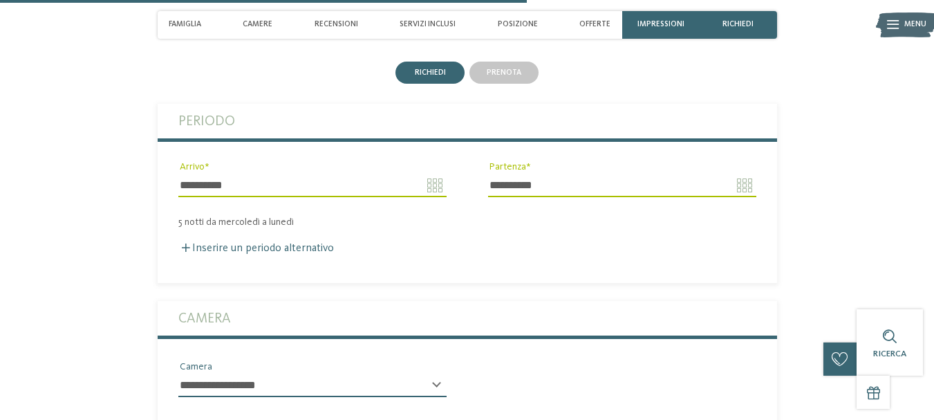
scroll to position [2762, 0]
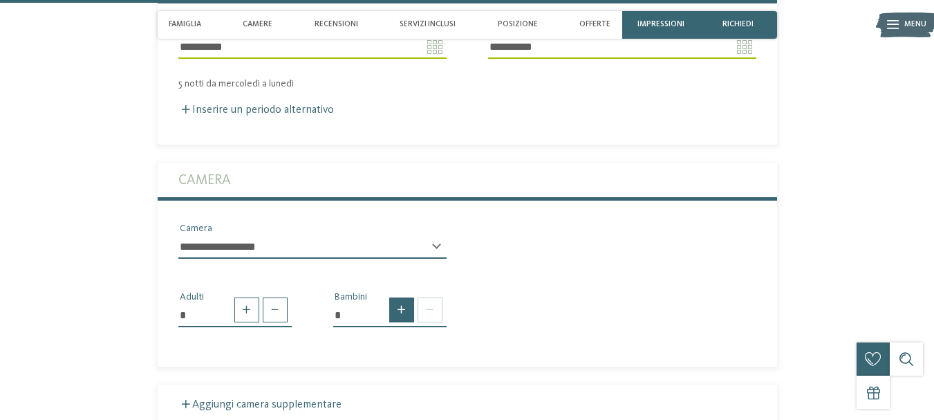
drag, startPoint x: 386, startPoint y: 293, endPoint x: 399, endPoint y: 293, distance: 13.1
click at [389, 297] on div at bounding box center [414, 309] width 57 height 25
click at [401, 297] on span at bounding box center [401, 309] width 25 height 25
type input "*"
click at [403, 352] on select "* * * * * * * * * * * ** ** ** ** ** ** ** **" at bounding box center [389, 363] width 113 height 23
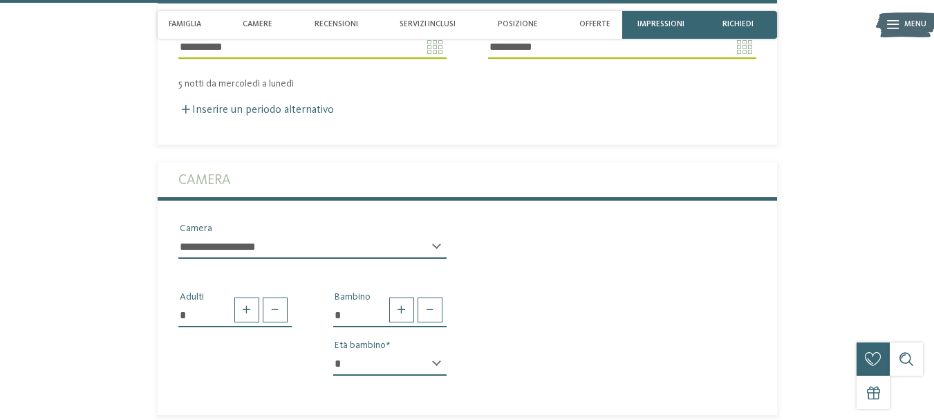
select select "*"
click at [333, 352] on select "* * * * * * * * * * * ** ** ** ** ** ** ** **" at bounding box center [389, 363] width 113 height 23
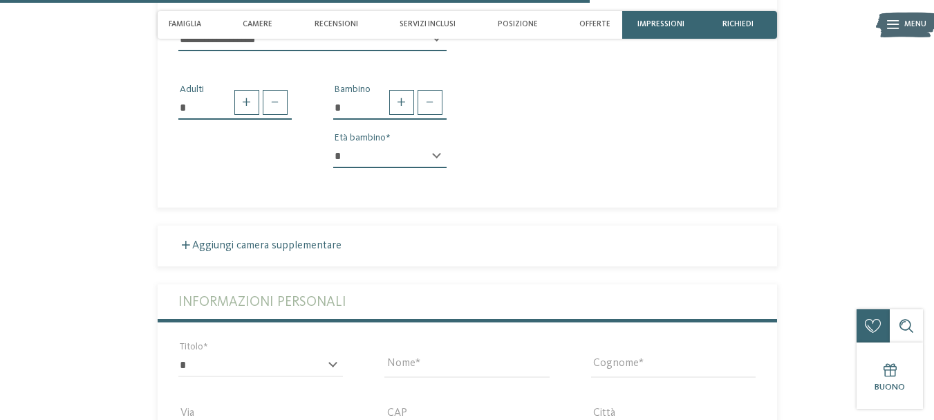
scroll to position [3177, 0]
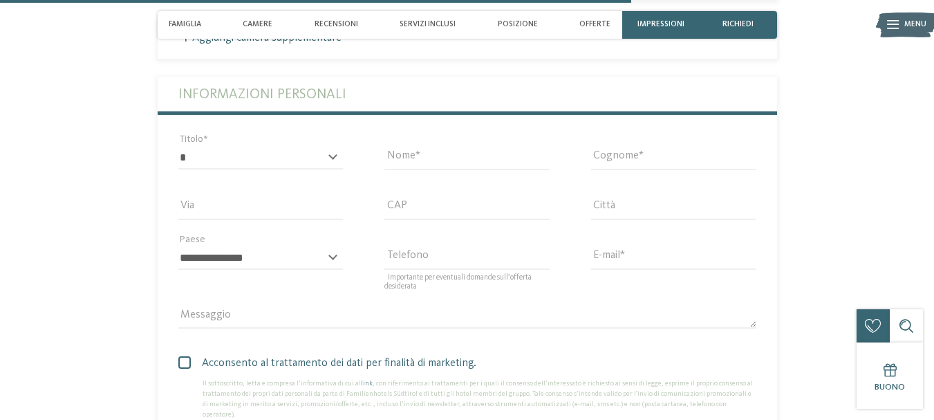
click at [303, 133] on div "* ****** ******* ******** ****** Titolo" at bounding box center [261, 158] width 207 height 50
click at [301, 146] on select "* ****** ******* ******** ******" at bounding box center [260, 157] width 165 height 23
select select "*"
click at [178, 146] on select "* ****** ******* ******** ******" at bounding box center [260, 157] width 165 height 23
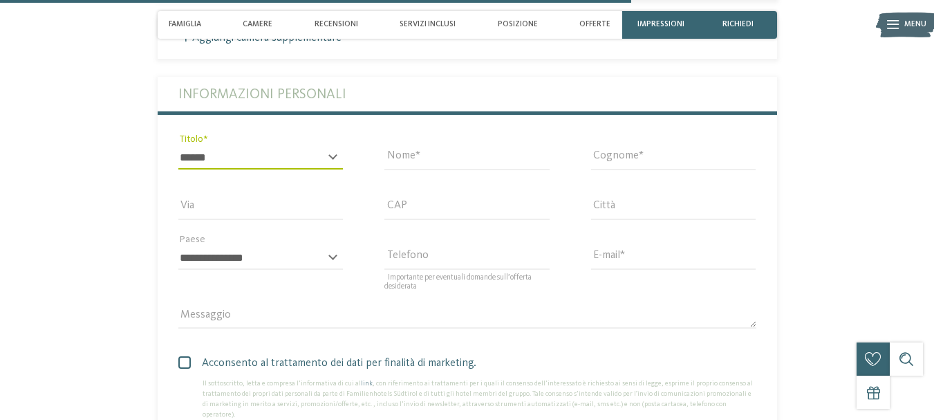
click at [433, 133] on div "Nome" at bounding box center [467, 158] width 207 height 50
click at [439, 146] on input "Nome" at bounding box center [466, 157] width 165 height 23
type input "********"
type input "**********"
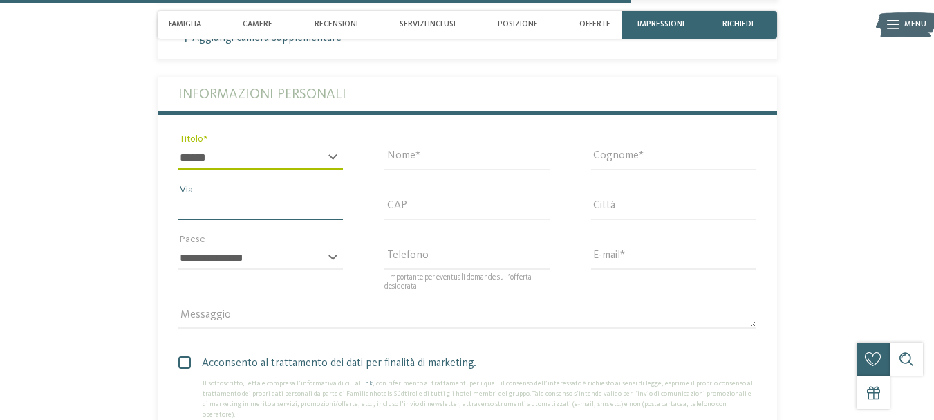
type input "*****"
type input "*******"
select select "**"
type input "**********"
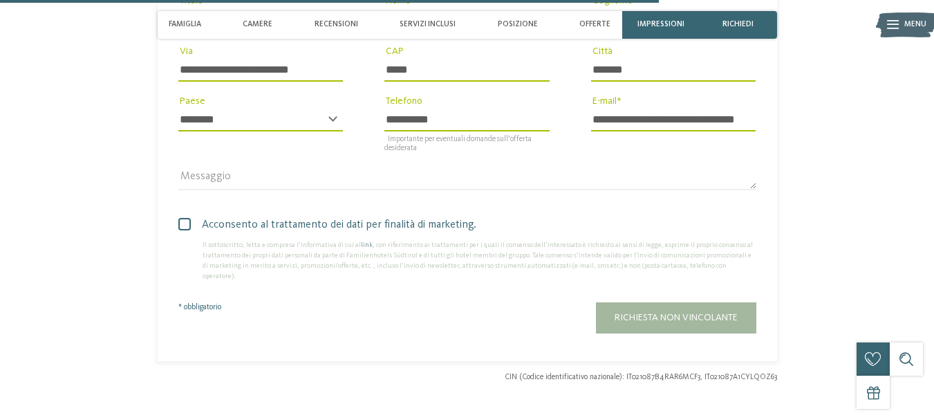
scroll to position [3384, 0]
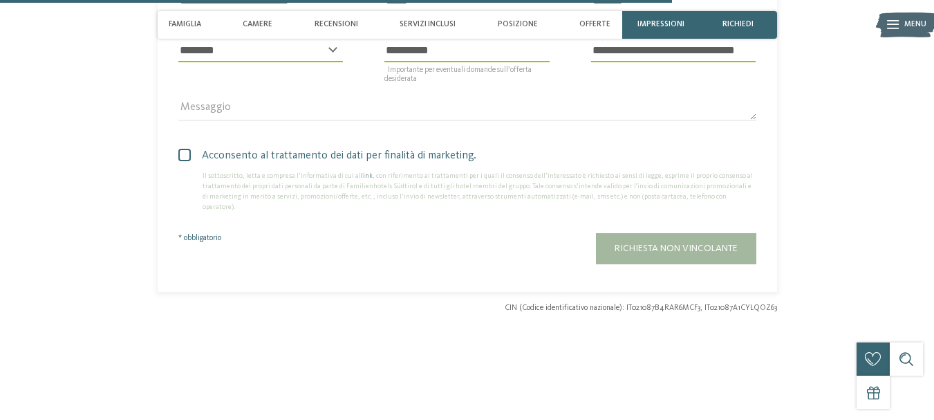
click at [623, 243] on span "Richiesta non vincolante" at bounding box center [675, 248] width 123 height 10
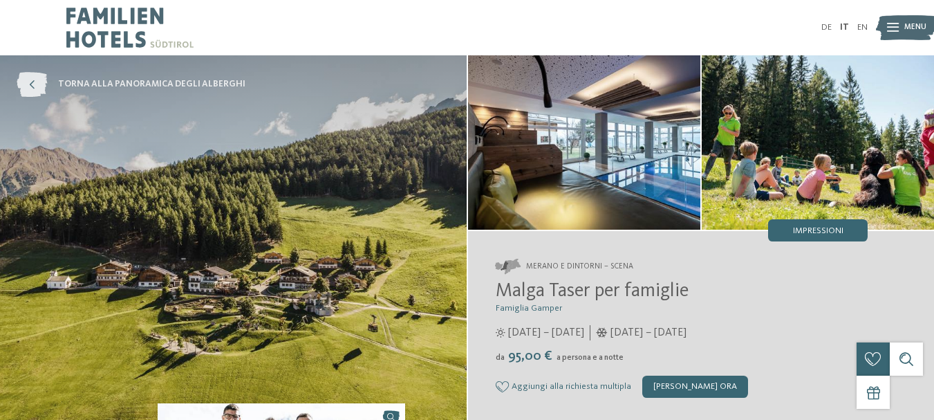
click at [35, 85] on icon at bounding box center [32, 84] width 30 height 25
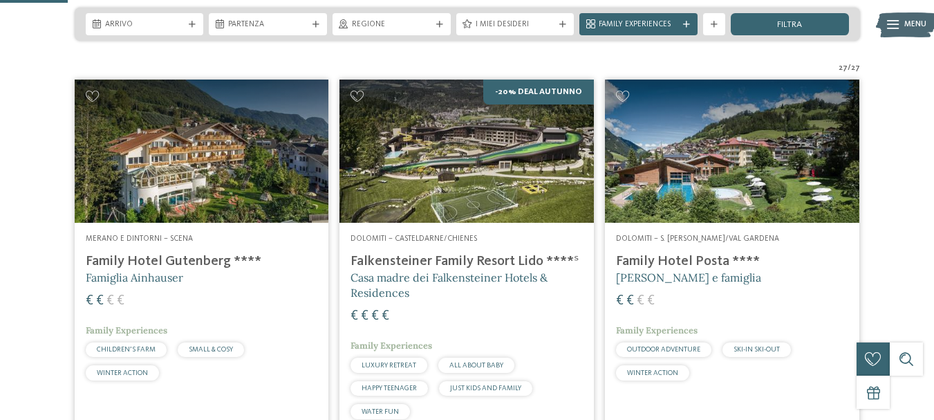
scroll to position [138, 0]
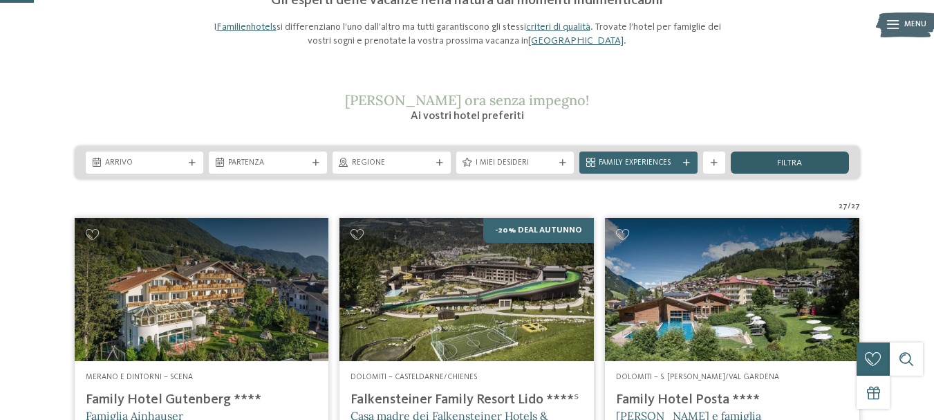
click at [795, 167] on span "filtra" at bounding box center [789, 163] width 25 height 9
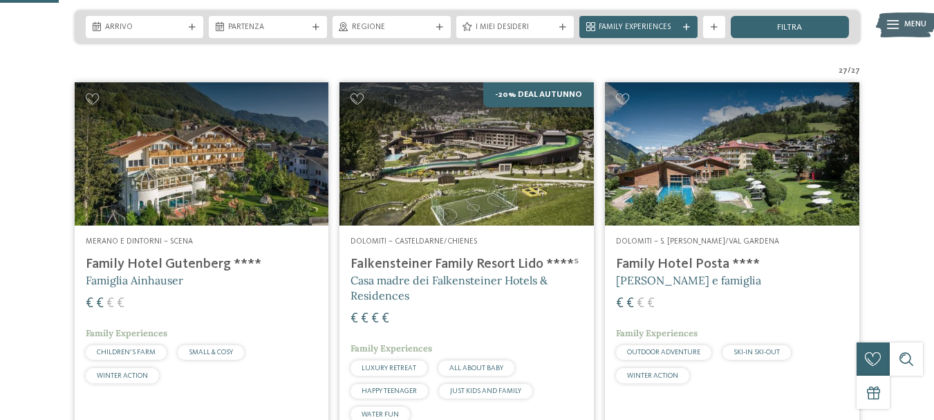
scroll to position [274, 0]
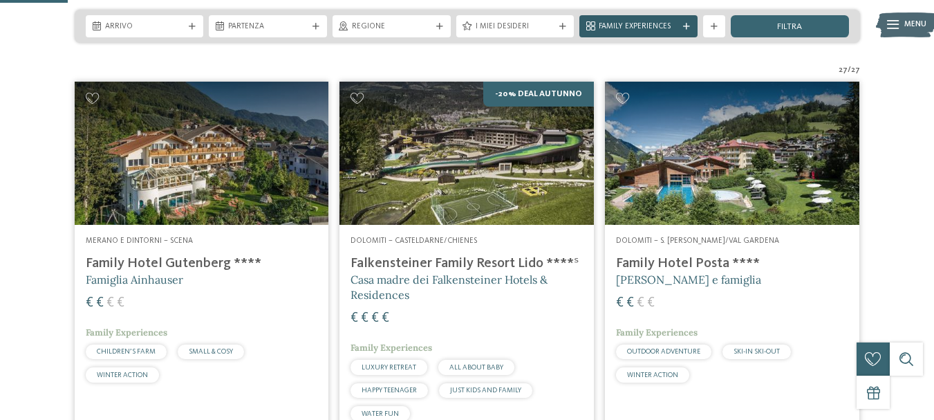
click at [632, 29] on span "Family Experiences" at bounding box center [638, 26] width 79 height 11
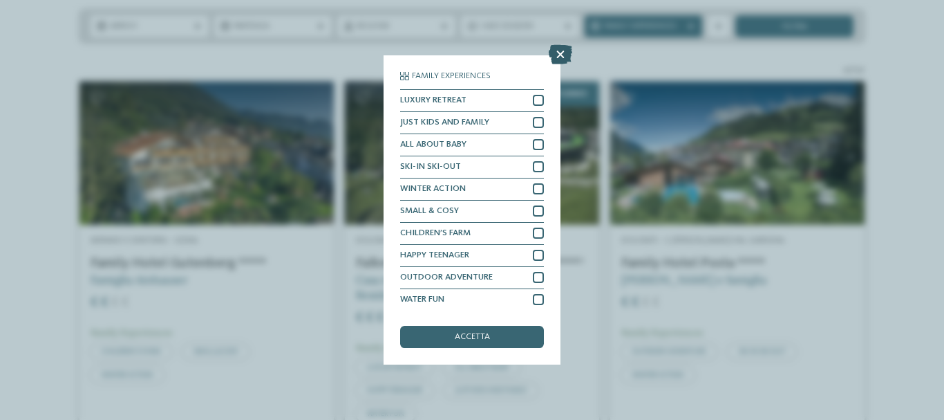
click at [550, 52] on icon at bounding box center [560, 54] width 23 height 19
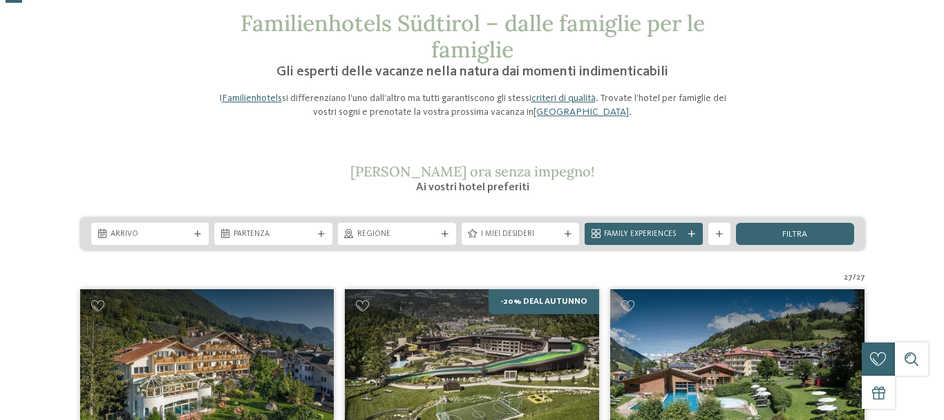
scroll to position [0, 0]
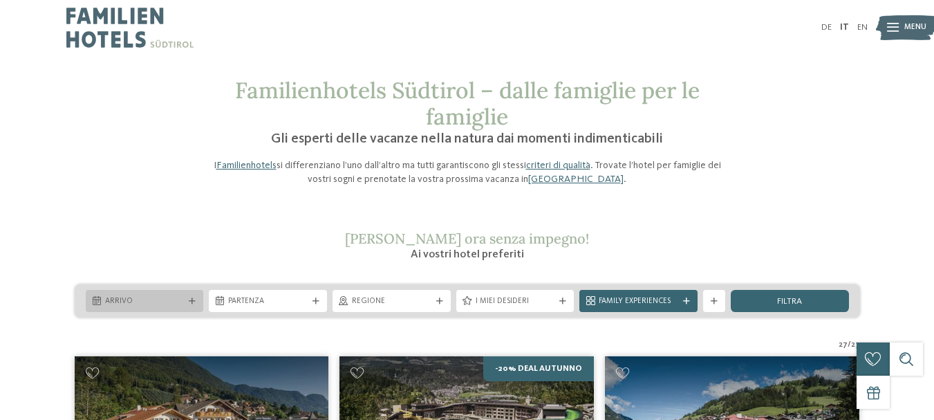
click at [140, 300] on span "Arrivo" at bounding box center [144, 301] width 79 height 11
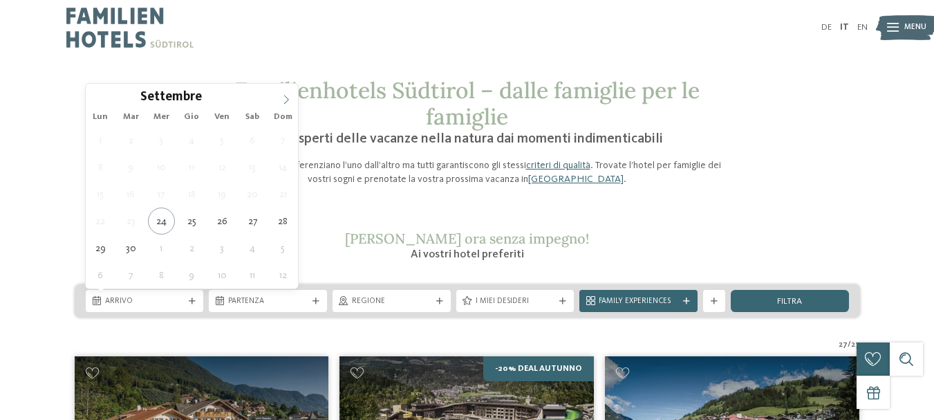
click at [290, 92] on span at bounding box center [285, 95] width 23 height 23
type div "29.10.2025"
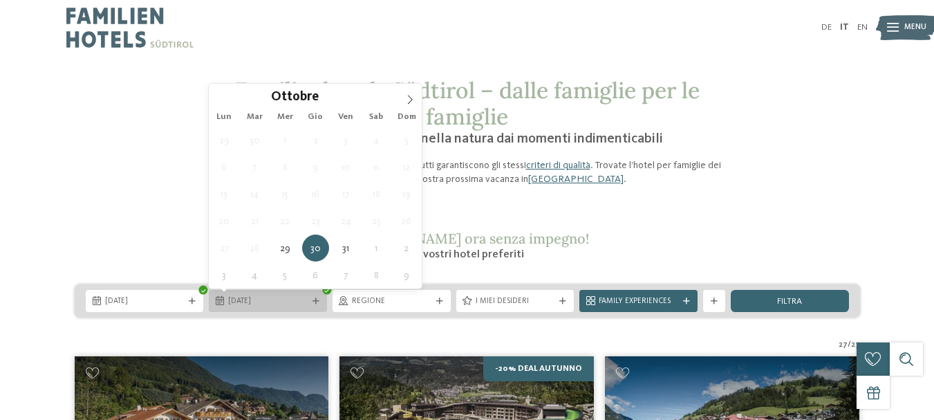
click at [303, 292] on div "30.10.2025" at bounding box center [268, 301] width 118 height 22
click at [417, 96] on span at bounding box center [409, 95] width 23 height 23
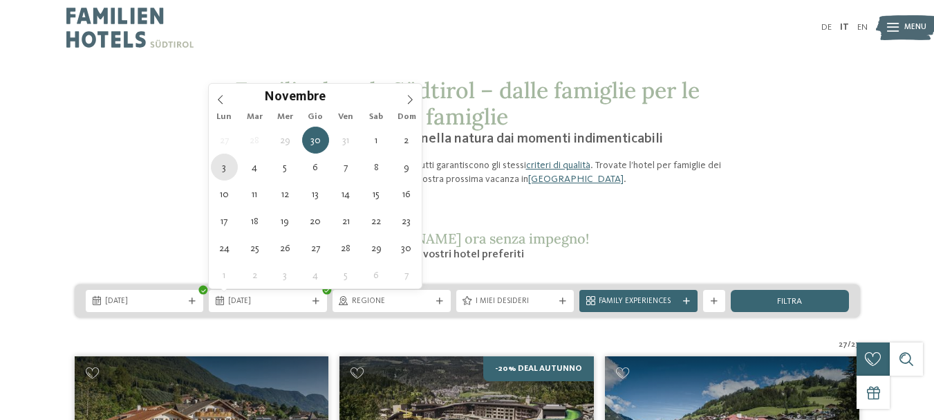
type div "03.11.2025"
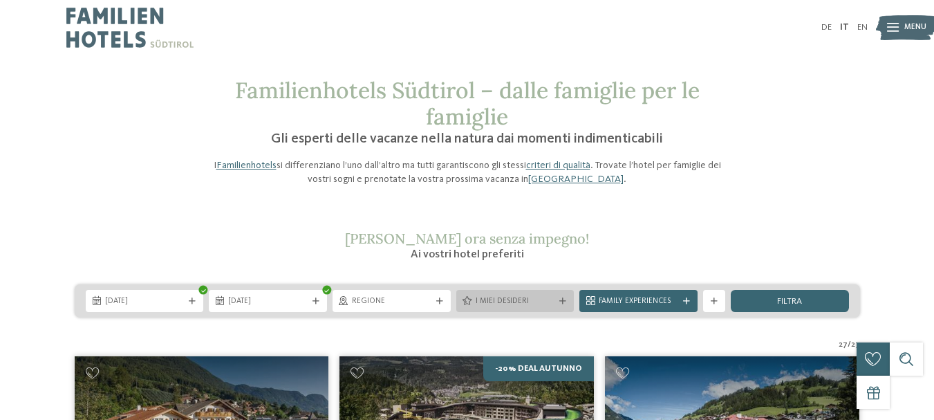
click at [490, 306] on span "I miei desideri" at bounding box center [514, 301] width 79 height 11
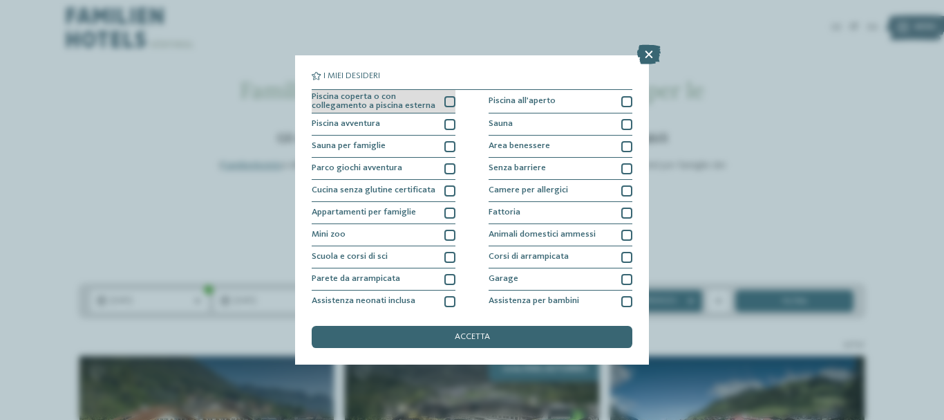
click at [355, 107] on span "Piscina coperta o con collegamento a piscina esterna" at bounding box center [374, 102] width 124 height 18
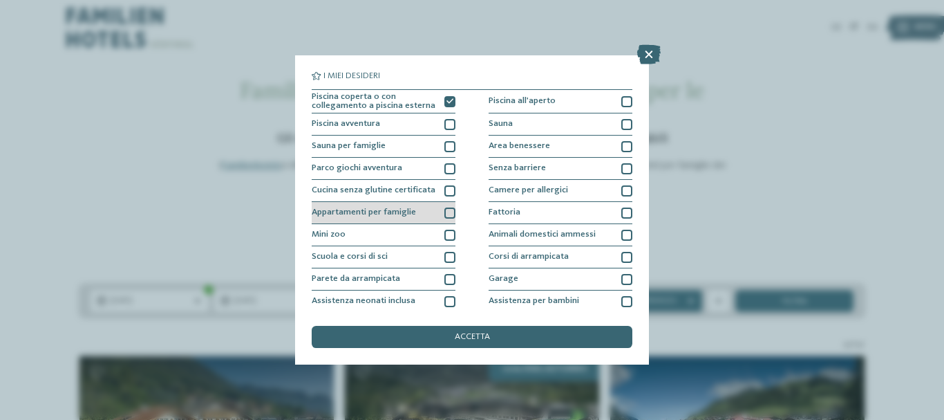
click at [416, 208] on div "Appartamenti per famiglie" at bounding box center [384, 213] width 144 height 22
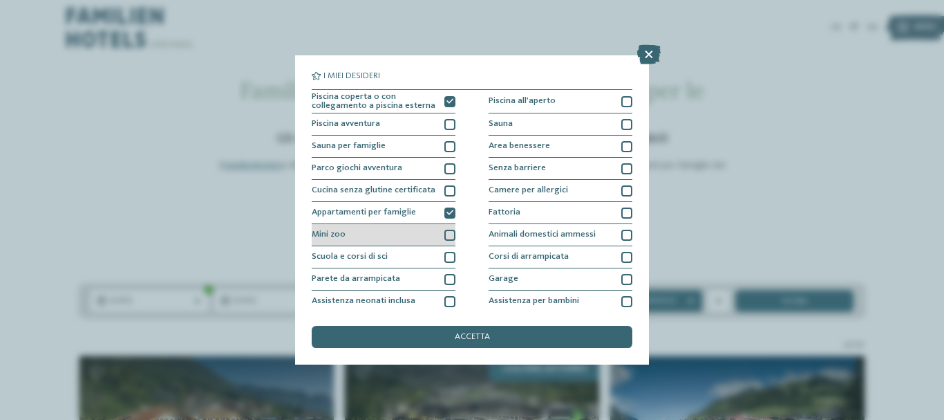
click at [401, 237] on div "Mini zoo" at bounding box center [384, 235] width 144 height 22
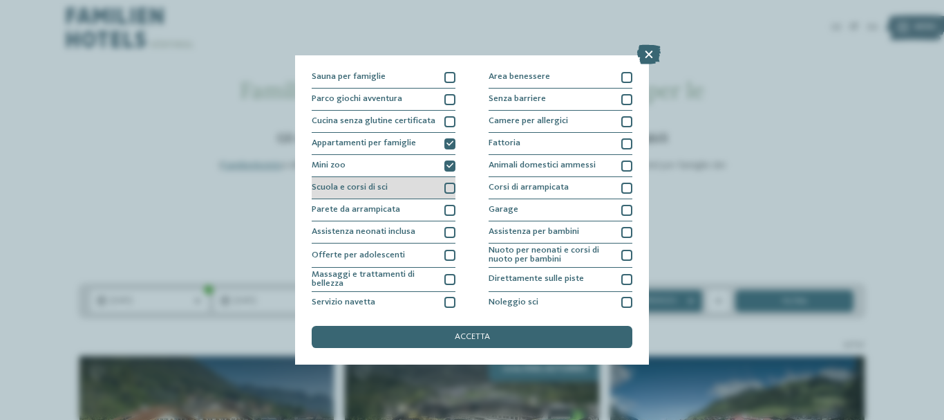
scroll to position [138, 0]
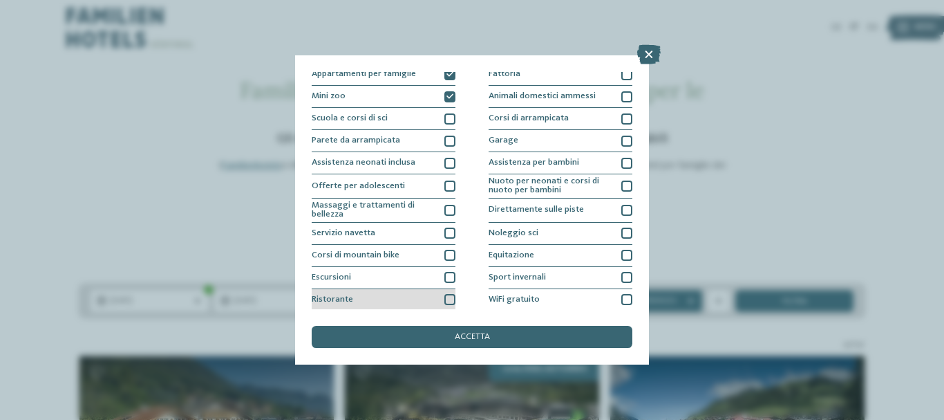
click at [367, 298] on div "Ristorante" at bounding box center [384, 300] width 144 height 22
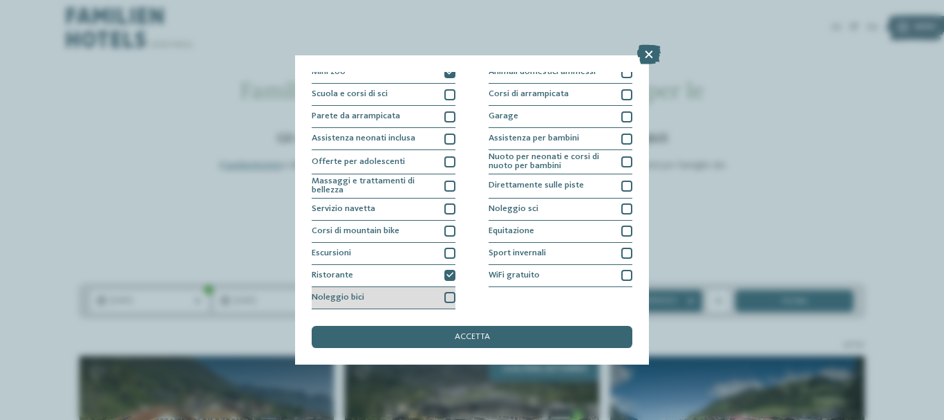
click at [328, 303] on div "Noleggio bici" at bounding box center [384, 298] width 144 height 22
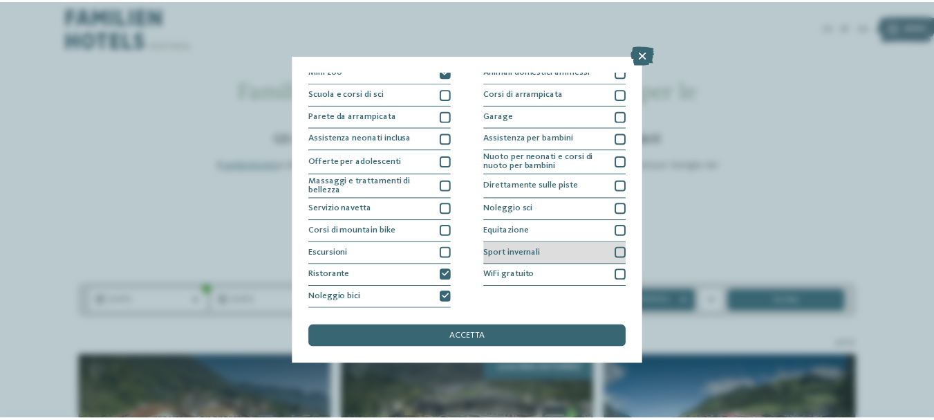
scroll to position [0, 0]
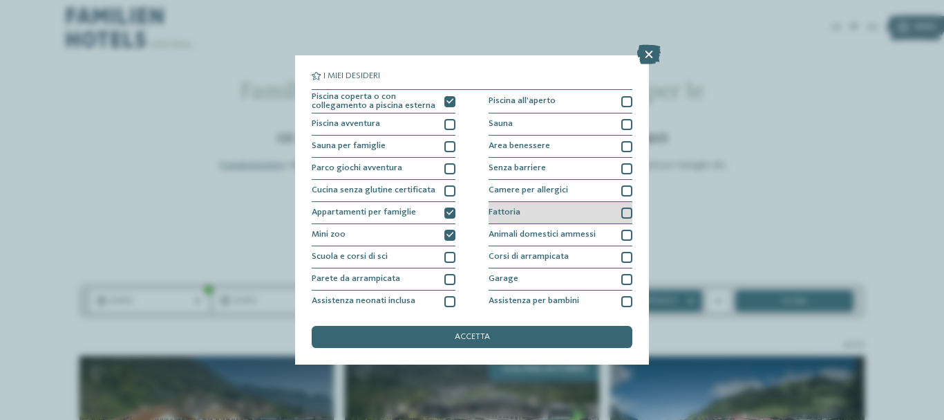
click at [526, 209] on div "Fattoria" at bounding box center [561, 213] width 144 height 22
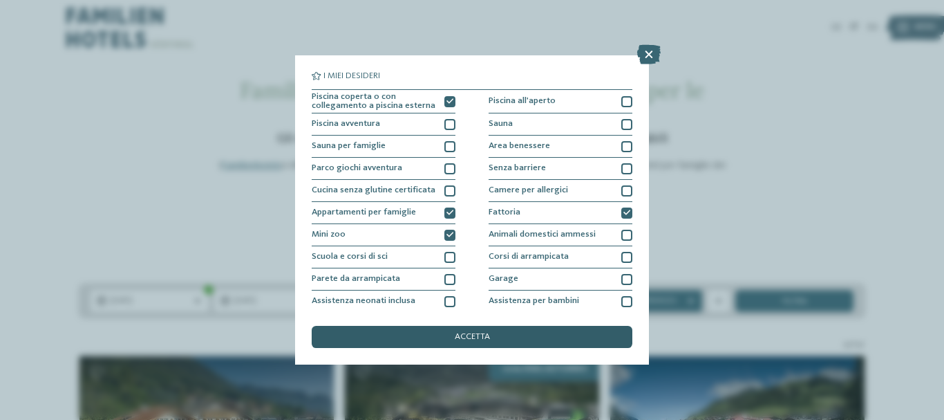
click at [504, 338] on div "accetta" at bounding box center [472, 337] width 321 height 22
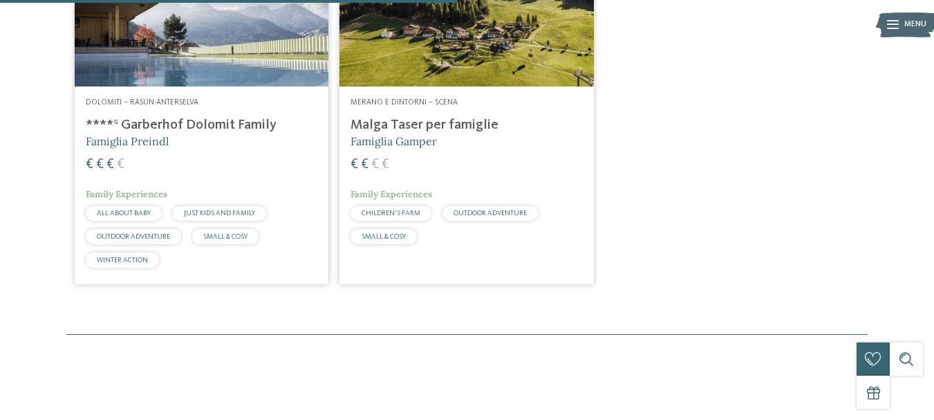
scroll to position [438, 0]
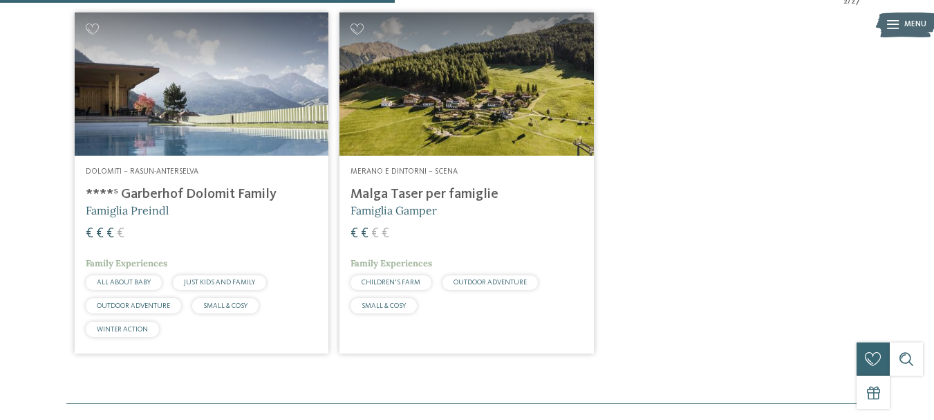
click at [196, 194] on h4 "****ˢ Garberhof Dolomit Family" at bounding box center [202, 194] width 232 height 17
